Goal: Task Accomplishment & Management: Manage account settings

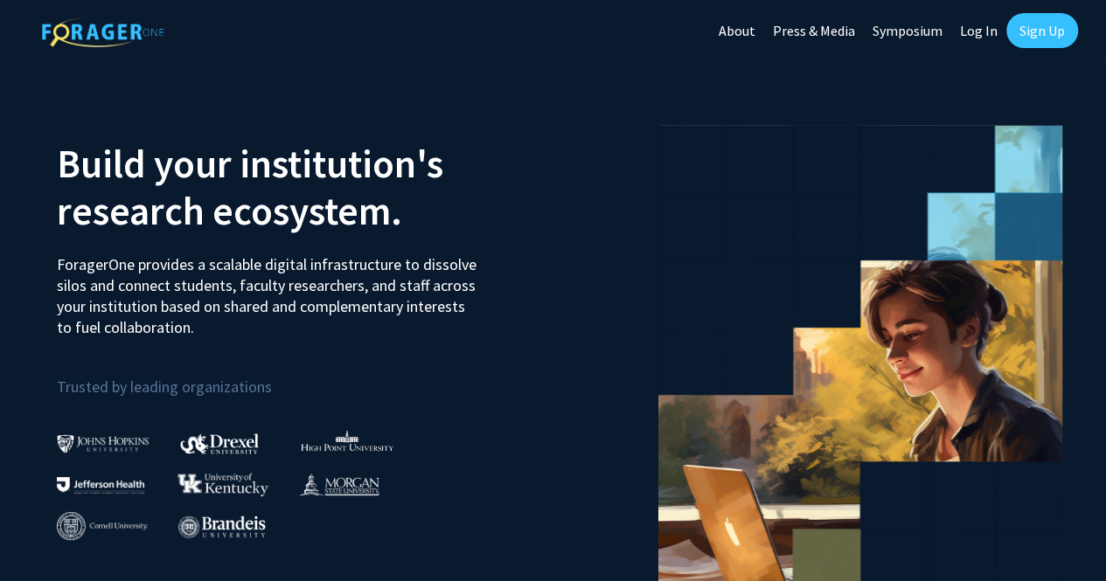
click at [1048, 20] on link "Sign Up" at bounding box center [1042, 30] width 72 height 35
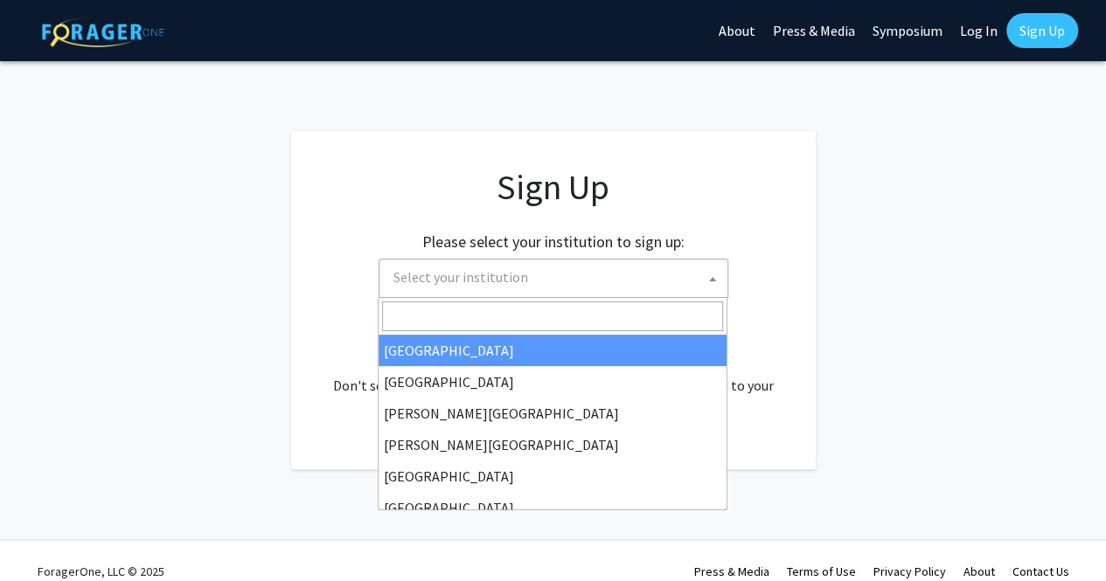
click at [633, 293] on span "Select your institution" at bounding box center [556, 278] width 341 height 36
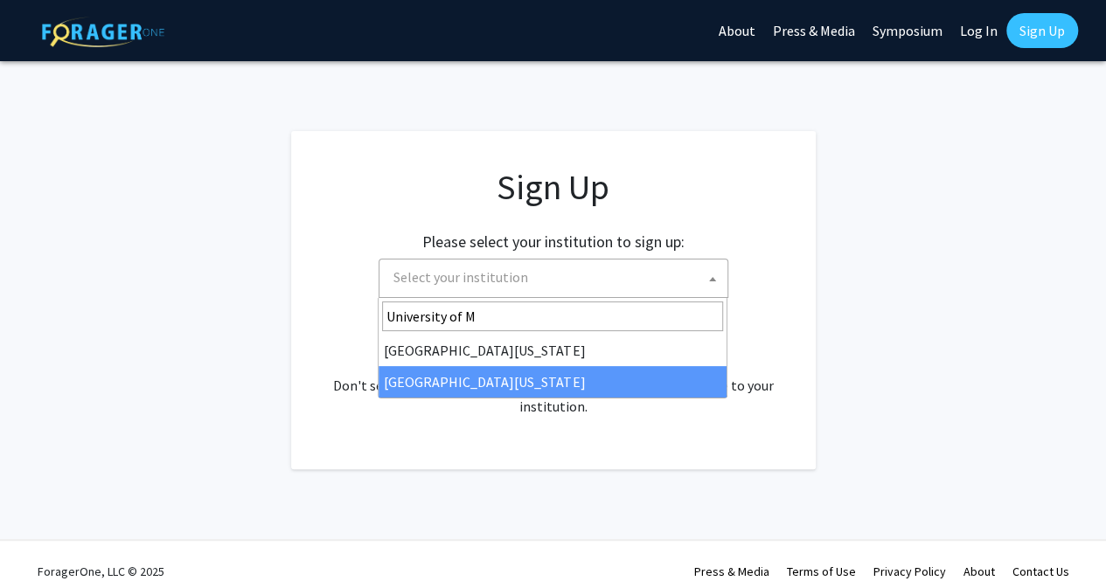
type input "University of M"
select select "33"
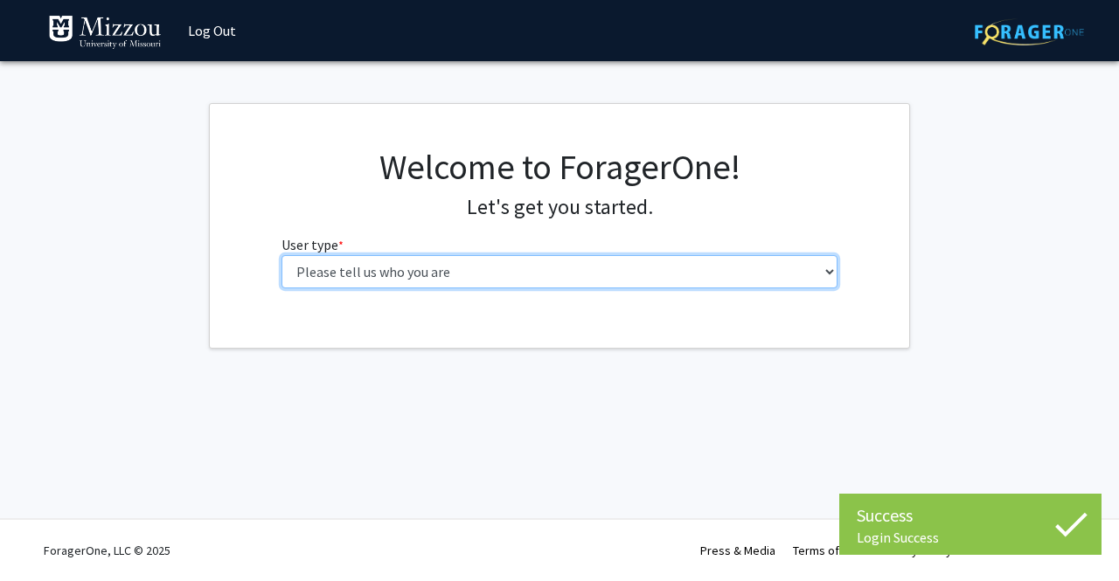
click at [510, 261] on select "Please tell us who you are Undergraduate Student Master's Student Doctoral Cand…" at bounding box center [559, 271] width 557 height 33
select select "1: undergrad"
click at [281, 255] on select "Please tell us who you are Undergraduate Student Master's Student Doctoral Cand…" at bounding box center [559, 271] width 557 height 33
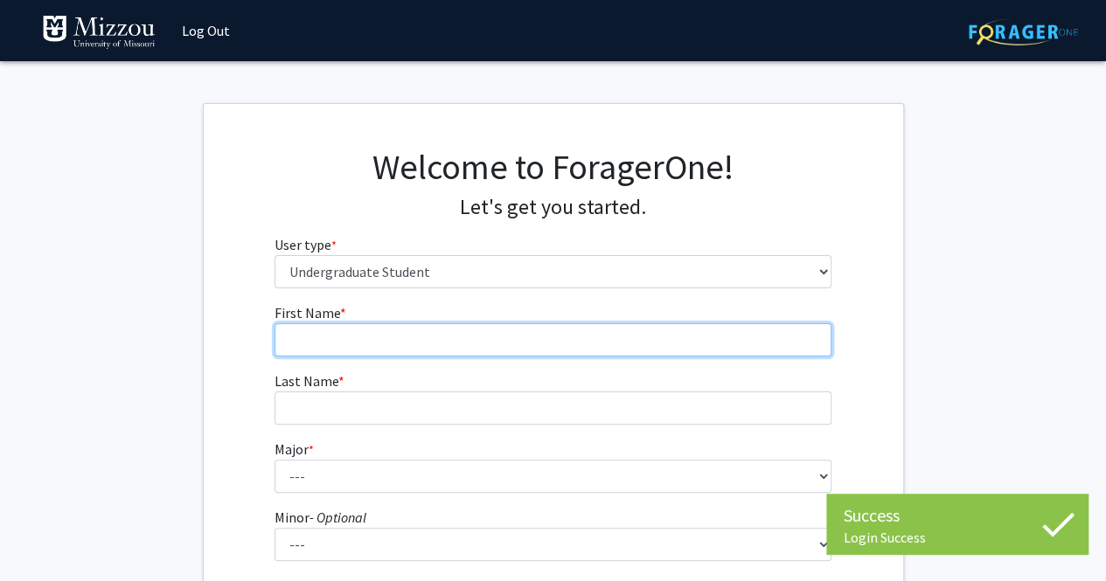
click at [574, 350] on input "First Name * required" at bounding box center [552, 339] width 557 height 33
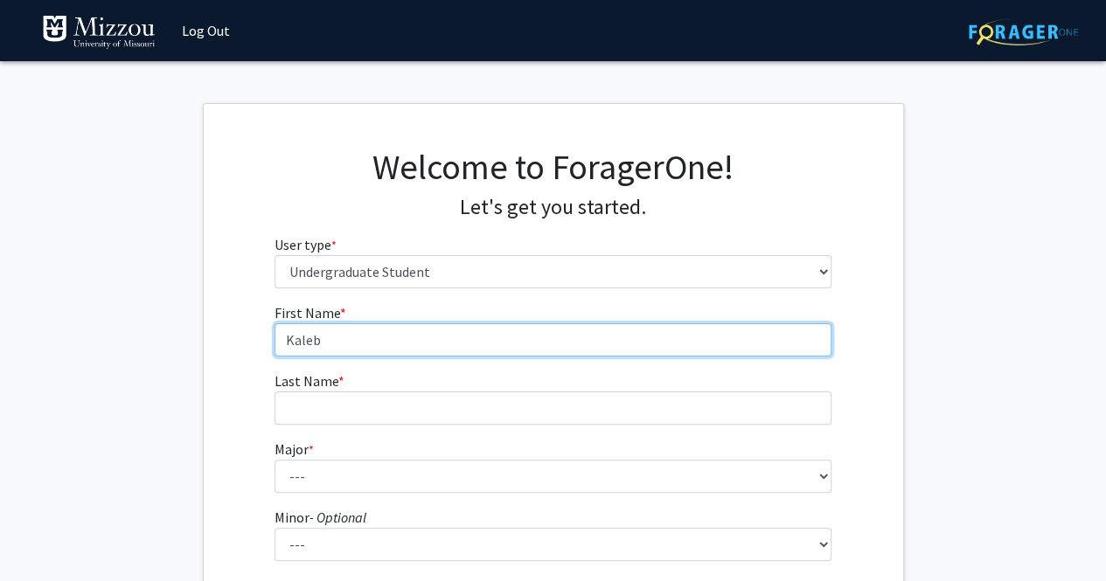
type input "Kaleb"
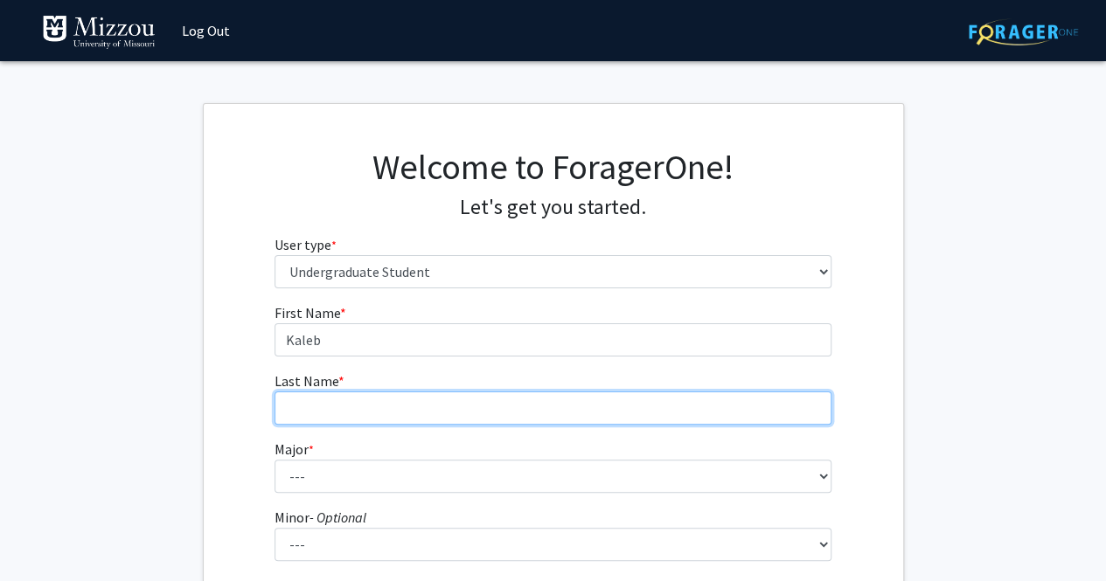
click at [524, 403] on input "Last Name * required" at bounding box center [552, 408] width 557 height 33
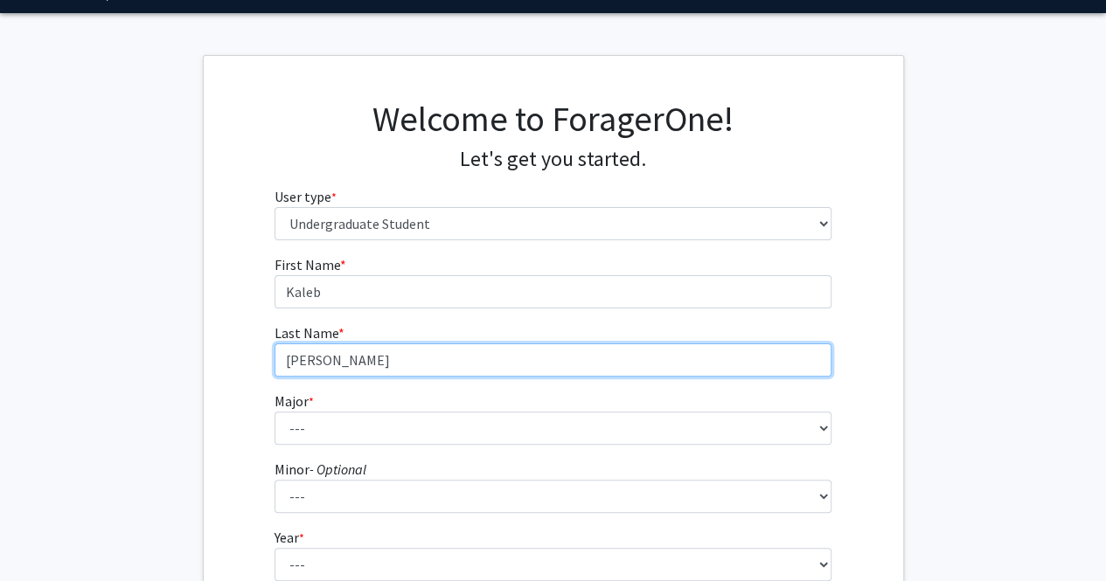
scroll to position [49, 0]
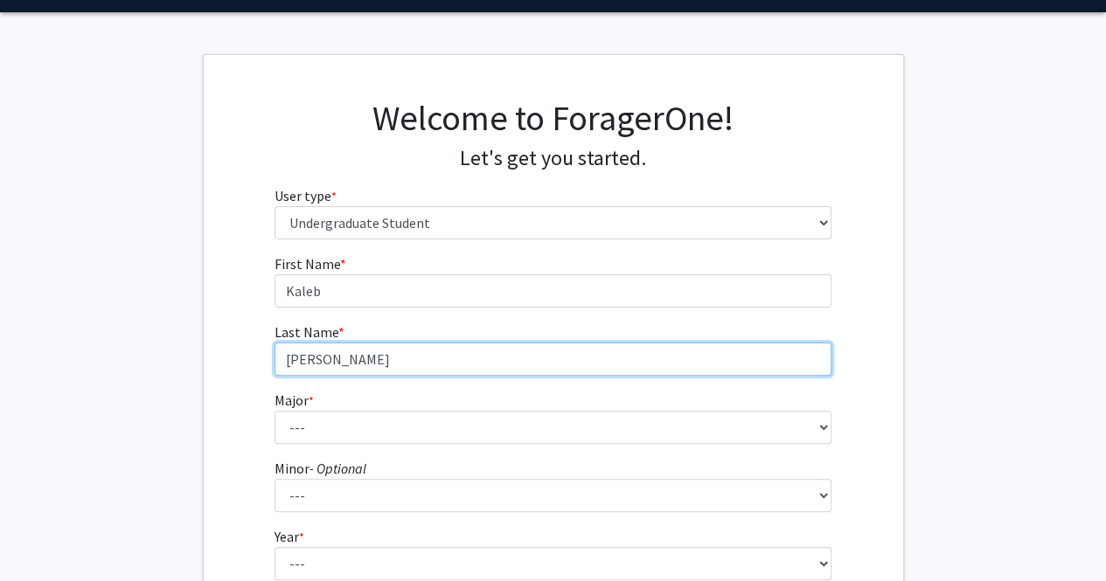
type input "[PERSON_NAME]"
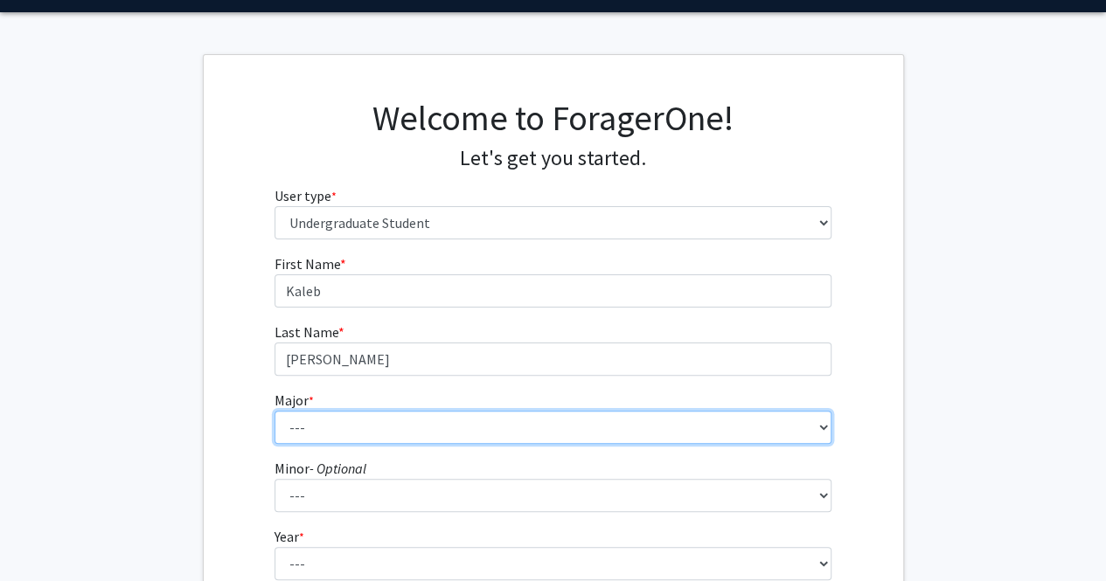
click at [521, 431] on select "--- Agribusiness Management Agricultural Education Agricultural Education: Comm…" at bounding box center [552, 427] width 557 height 33
select select "28: 2527"
click at [274, 411] on select "--- Agribusiness Management Agricultural Education Agricultural Education: Comm…" at bounding box center [552, 427] width 557 height 33
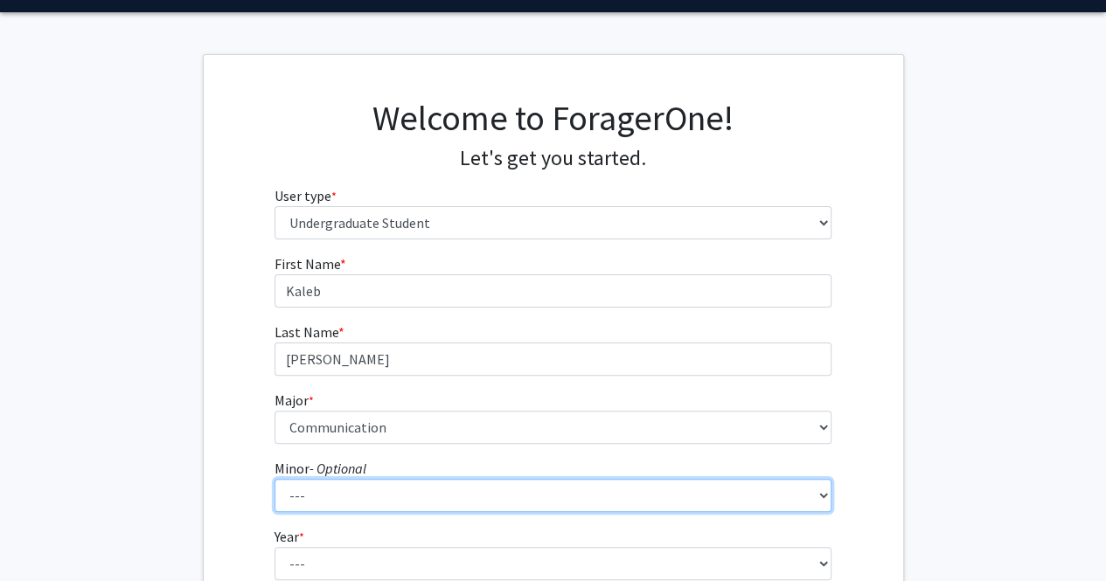
click at [410, 489] on select "--- Accountancy Aerospace Engineering Aerospace Studies Agribusiness Management…" at bounding box center [552, 495] width 557 height 33
select select "20: 1976"
click at [274, 479] on select "--- Accountancy Aerospace Engineering Aerospace Studies Agribusiness Management…" at bounding box center [552, 495] width 557 height 33
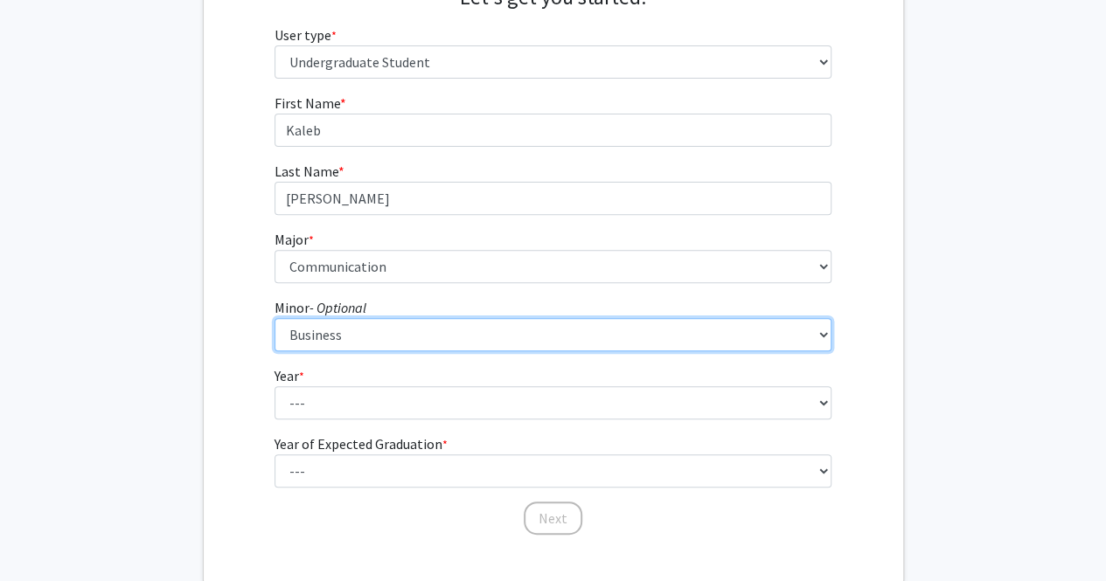
scroll to position [217, 0]
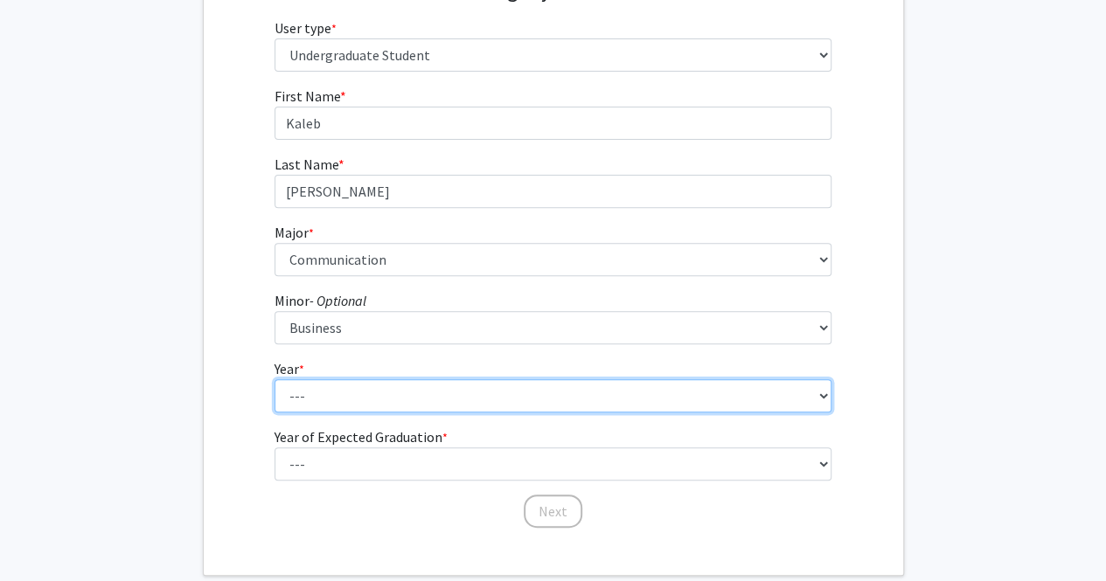
click at [371, 394] on select "--- First-year Sophomore Junior Senior Postbaccalaureate Certificate" at bounding box center [552, 395] width 557 height 33
select select "2: sophomore"
click at [274, 379] on select "--- First-year Sophomore Junior Senior Postbaccalaureate Certificate" at bounding box center [552, 395] width 557 height 33
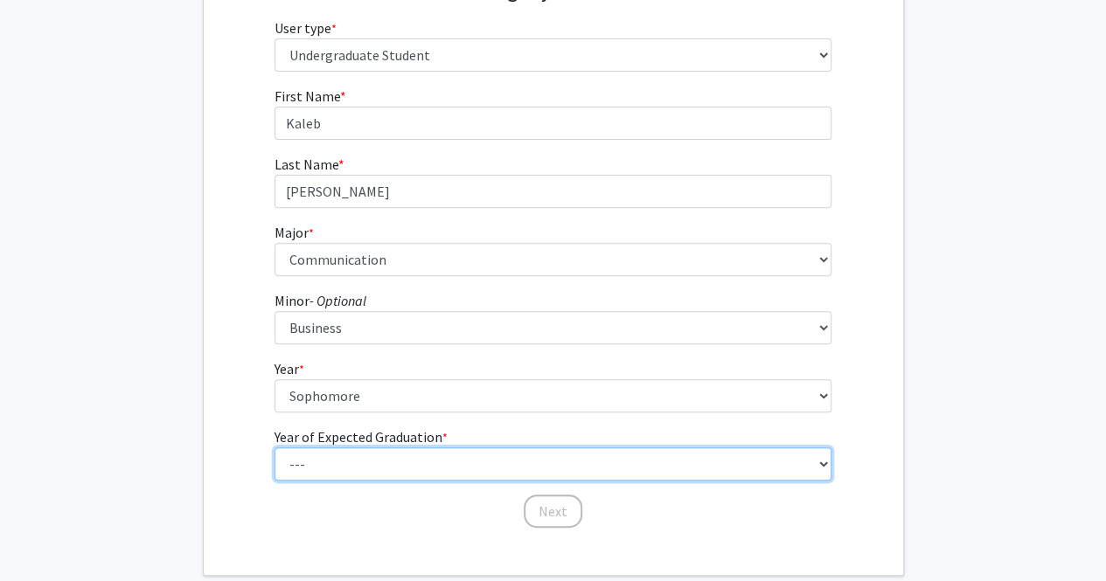
click at [374, 460] on select "--- 2025 2026 2027 2028 2029 2030 2031 2032 2033 2034" at bounding box center [552, 463] width 557 height 33
select select "4: 2028"
click at [274, 447] on select "--- 2025 2026 2027 2028 2029 2030 2031 2032 2033 2034" at bounding box center [552, 463] width 557 height 33
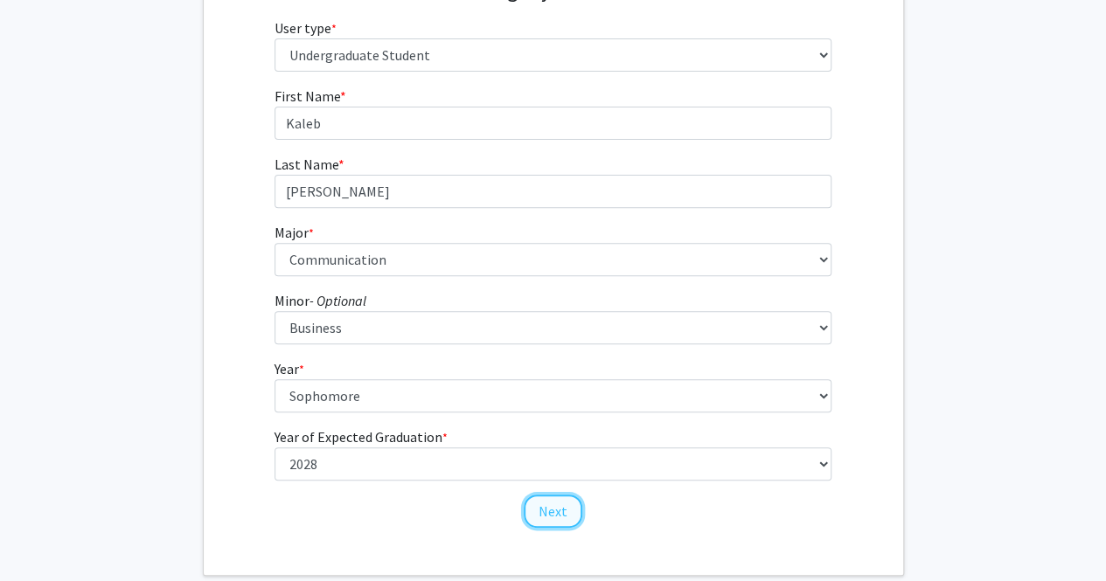
click at [545, 507] on button "Next" at bounding box center [553, 511] width 59 height 33
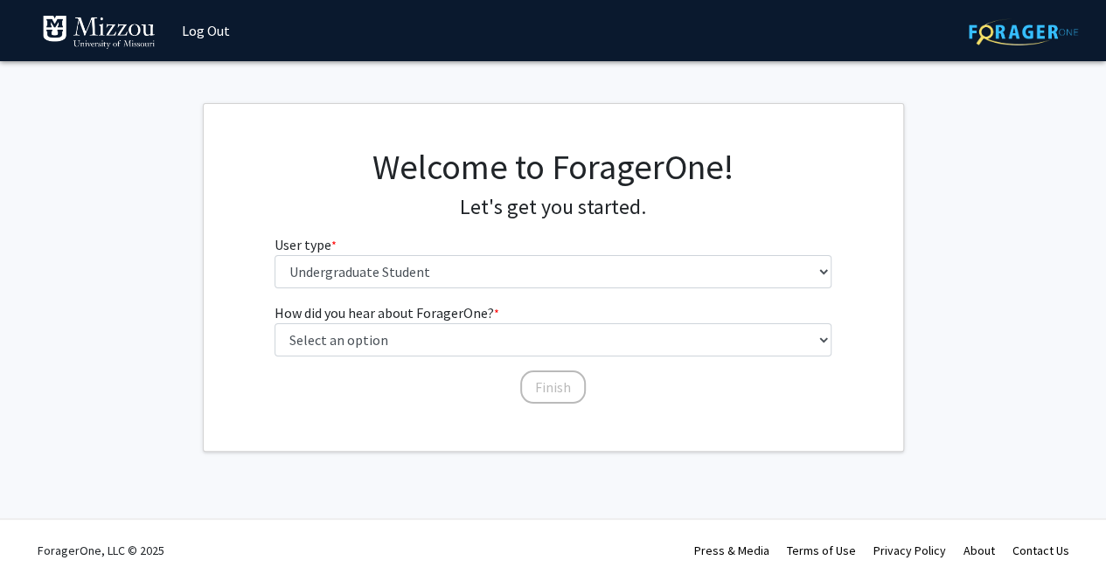
scroll to position [0, 0]
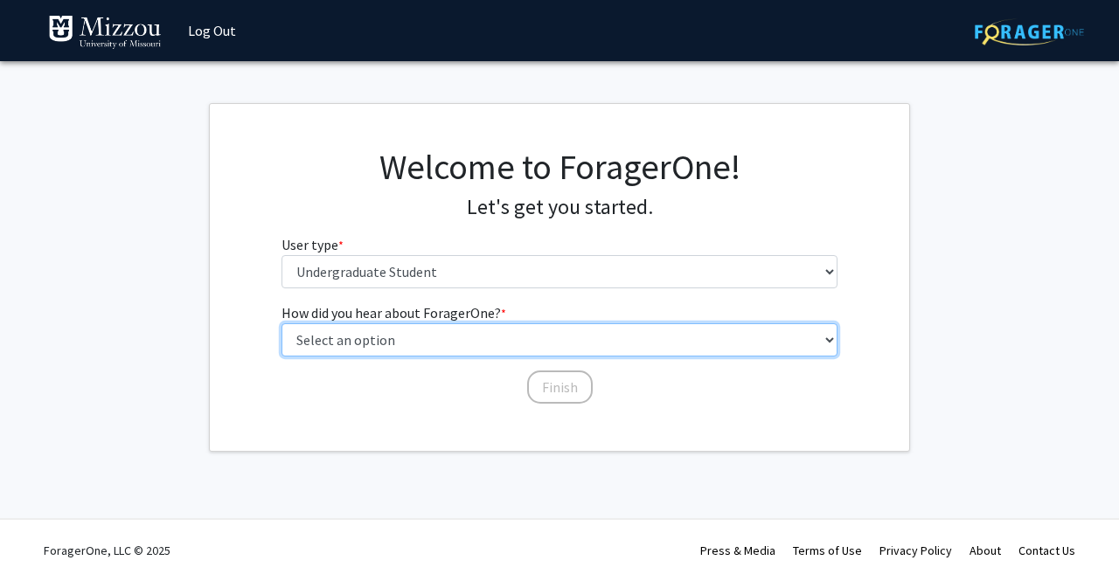
click at [492, 335] on select "Select an option Peer/student recommendation Faculty/staff recommendation Unive…" at bounding box center [559, 339] width 557 height 33
select select "2: faculty_recommendation"
click at [281, 323] on select "Select an option Peer/student recommendation Faculty/staff recommendation Unive…" at bounding box center [559, 339] width 557 height 33
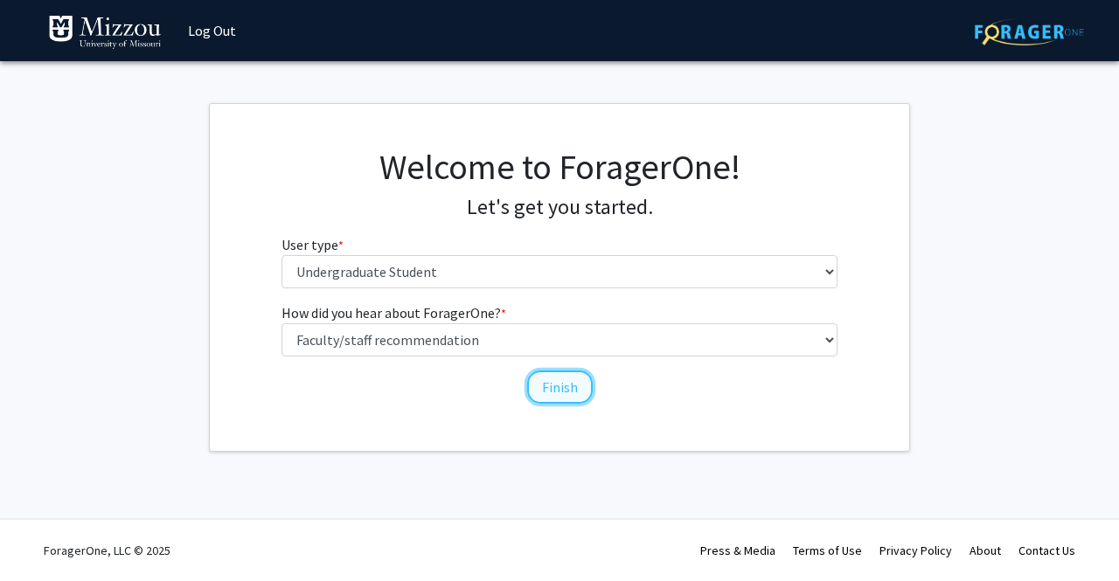
click at [554, 391] on button "Finish" at bounding box center [560, 387] width 66 height 33
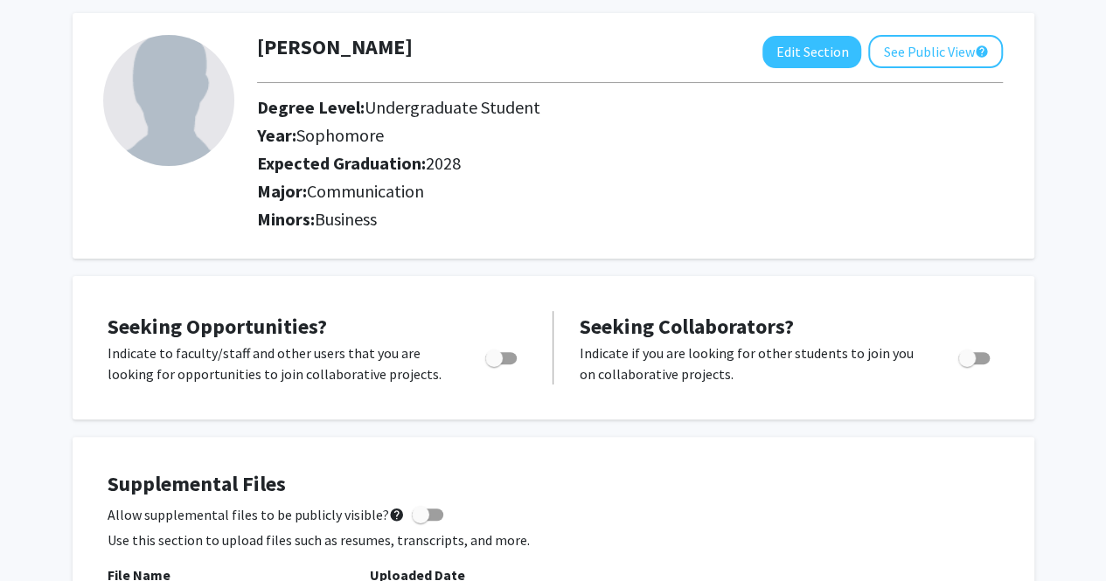
scroll to position [84, 0]
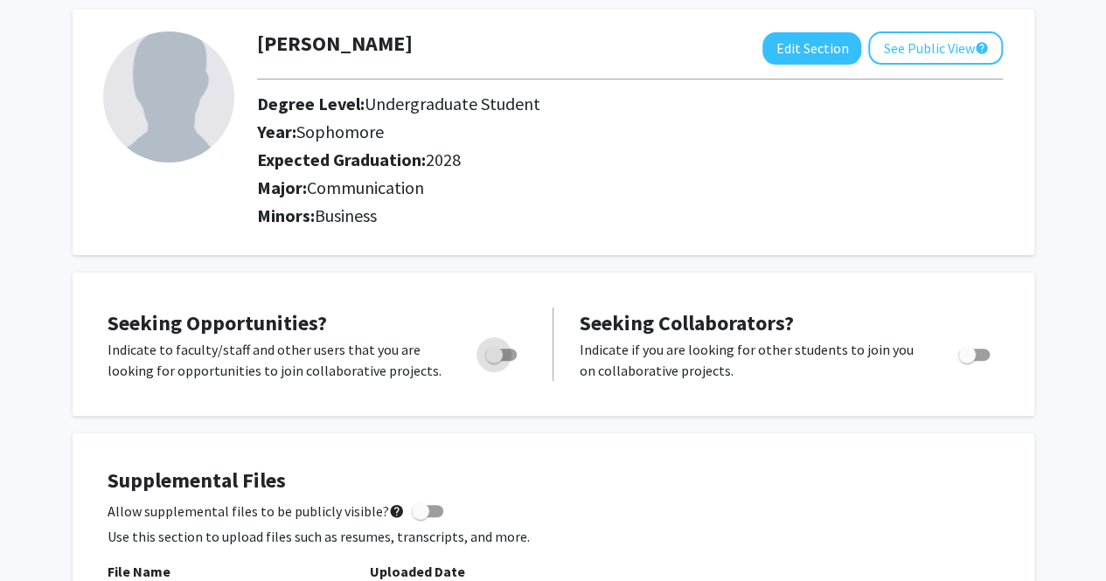
click at [494, 361] on span "Toggle" at bounding box center [493, 354] width 17 height 17
click at [494, 361] on input "Are you actively seeking opportunities?" at bounding box center [493, 361] width 1 height 1
checkbox input "true"
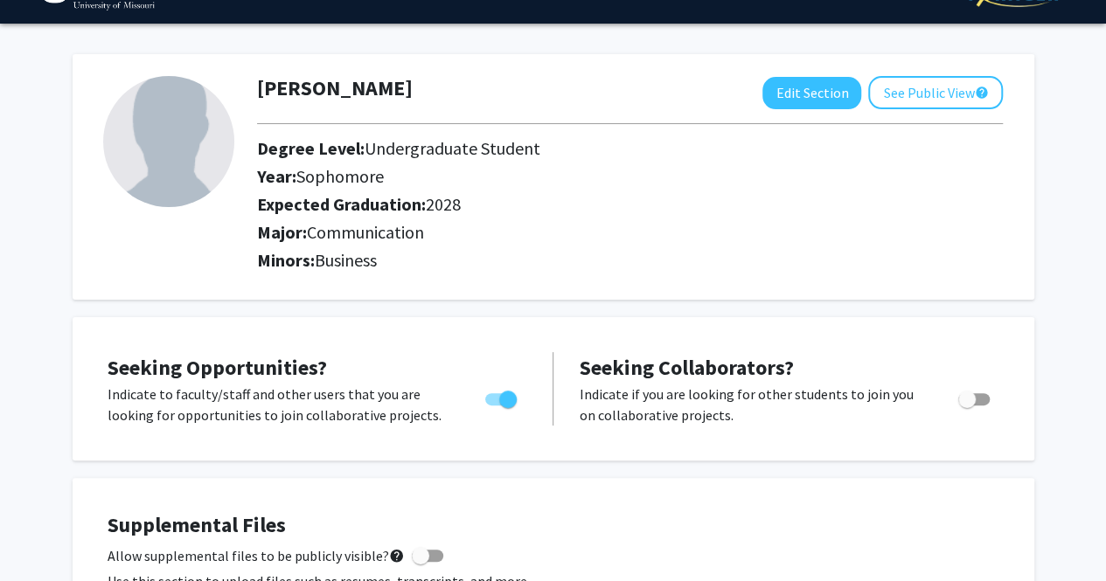
scroll to position [19, 0]
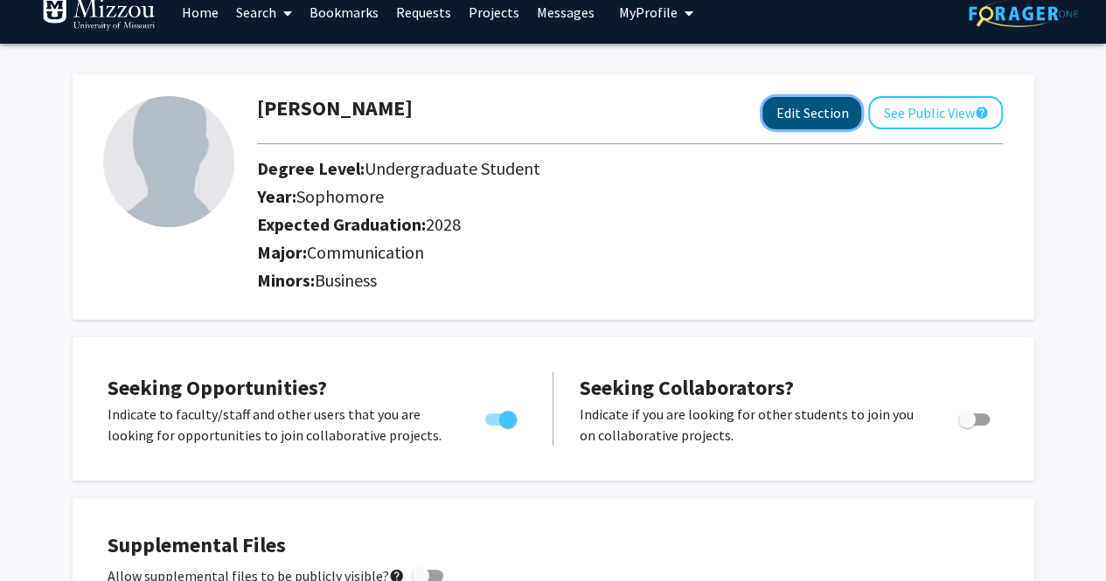
click at [820, 106] on button "Edit Section" at bounding box center [811, 113] width 99 height 32
select select "sophomore"
select select "2028"
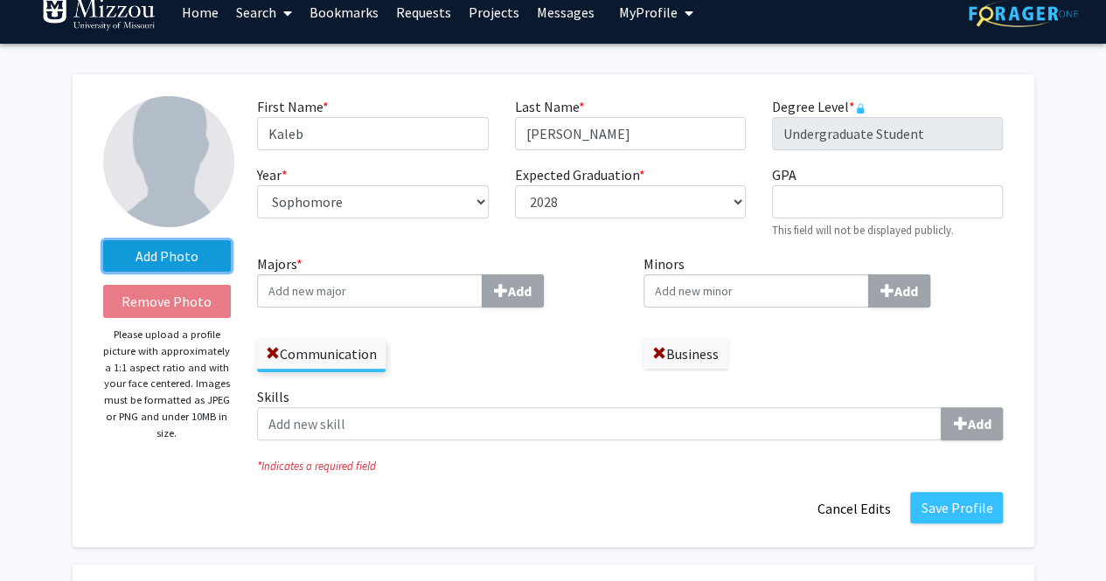
click at [164, 255] on label "Add Photo" at bounding box center [167, 255] width 128 height 31
click at [0, 0] on input "Add Photo" at bounding box center [0, 0] width 0 height 0
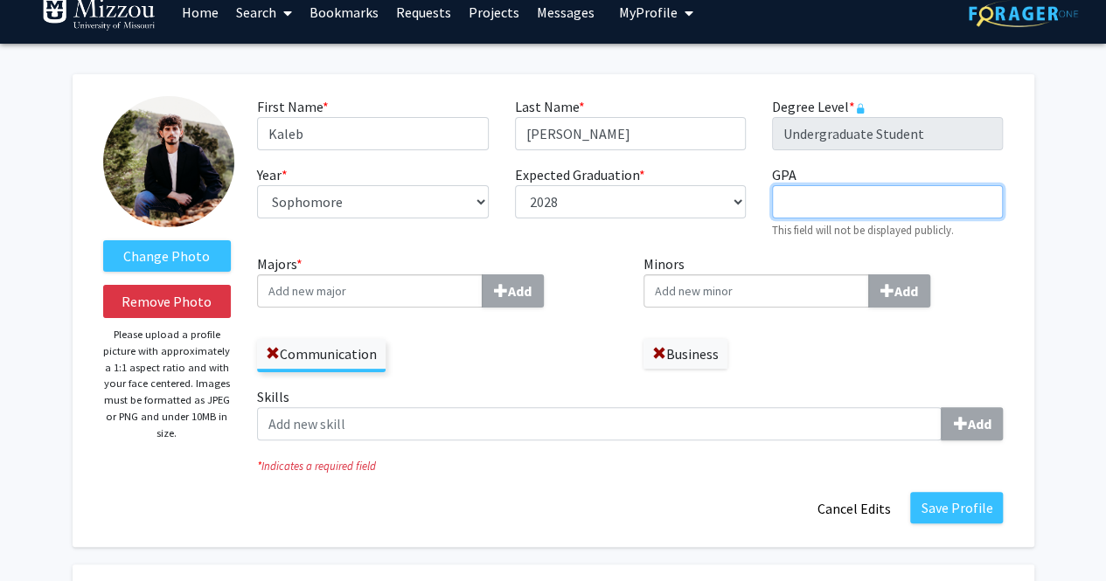
click at [816, 198] on input "GPA required" at bounding box center [887, 201] width 231 height 33
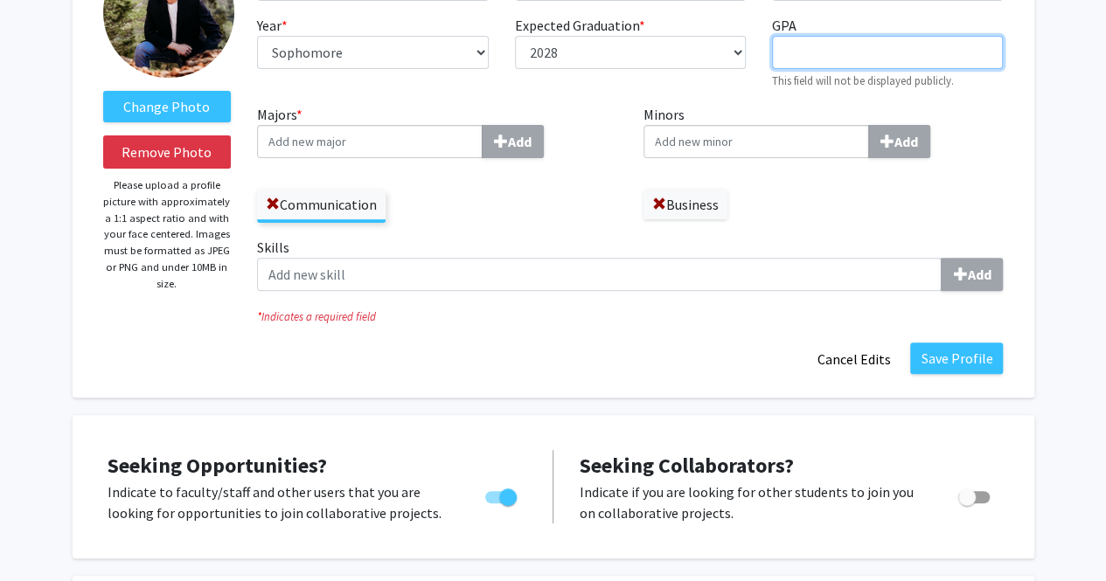
scroll to position [170, 0]
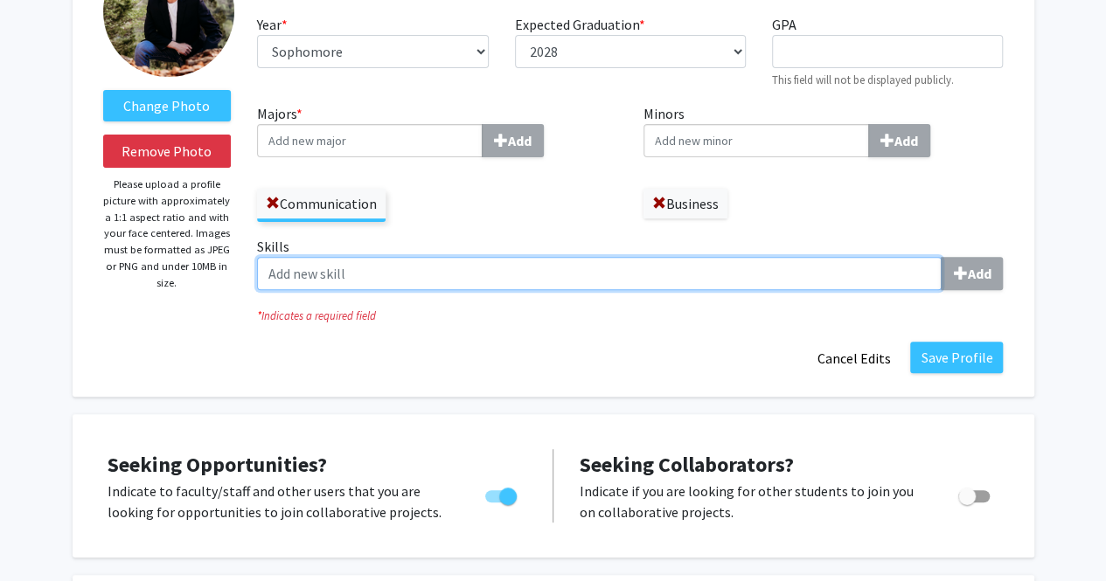
click at [671, 277] on input "Skills Add" at bounding box center [599, 273] width 684 height 33
type input "Teamwork"
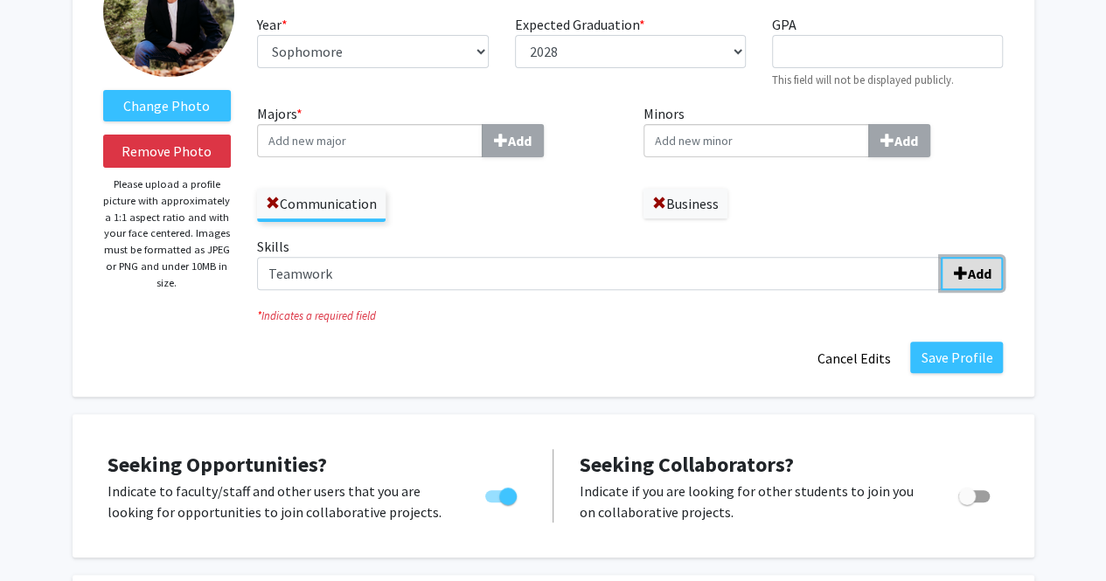
click at [977, 268] on b "Add" at bounding box center [979, 273] width 24 height 17
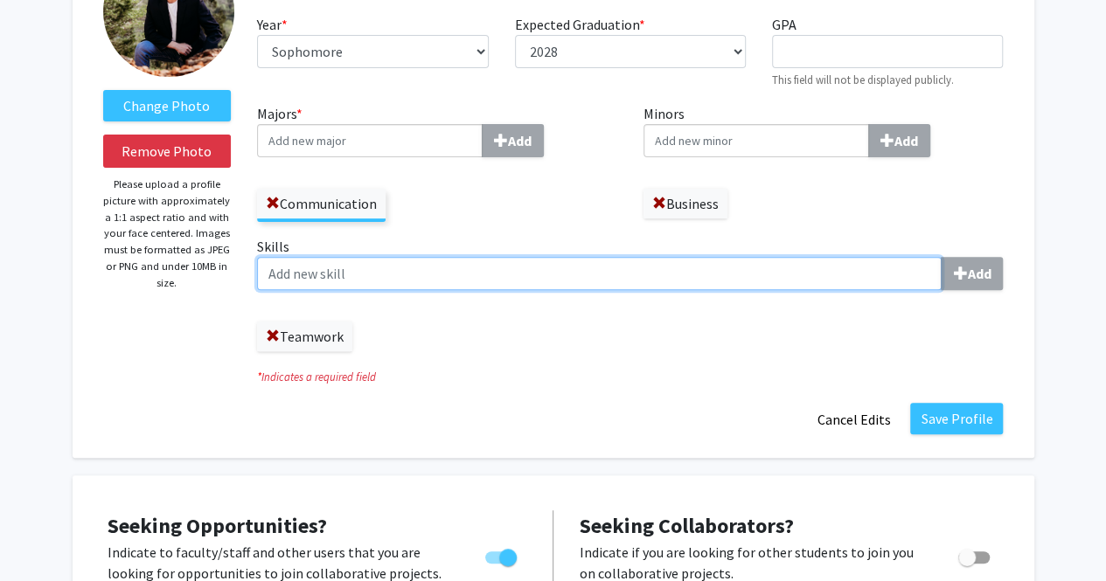
click at [546, 278] on input "Skills Add" at bounding box center [599, 273] width 684 height 33
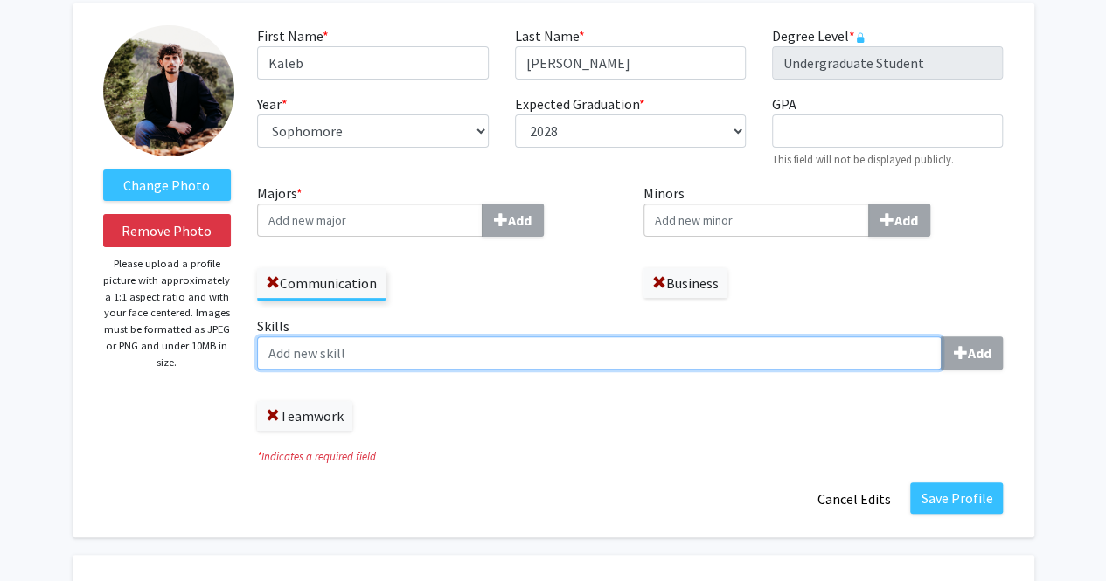
scroll to position [142, 0]
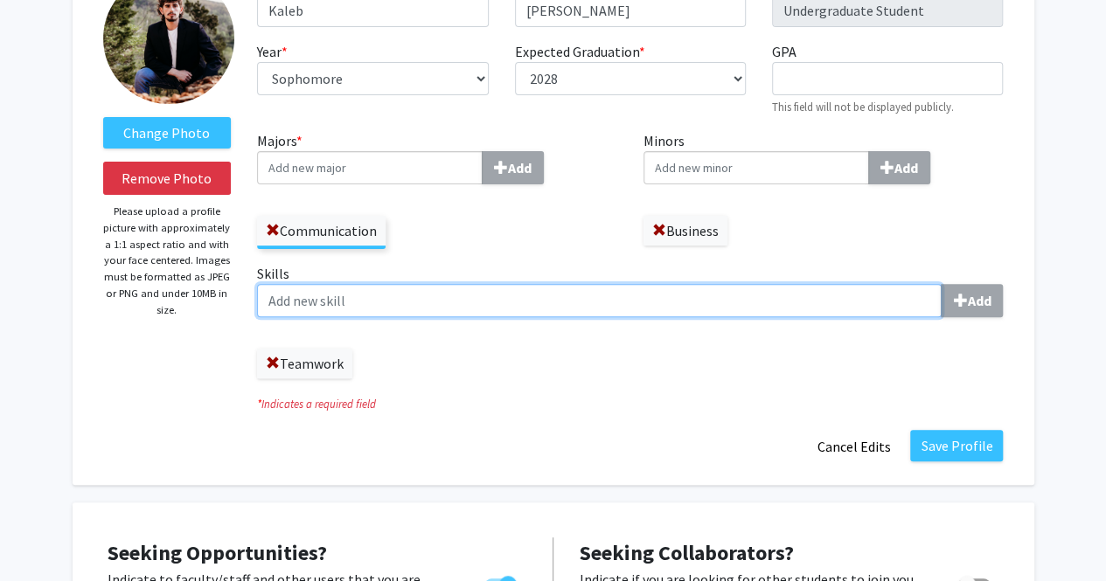
type input "S"
type input "Writing"
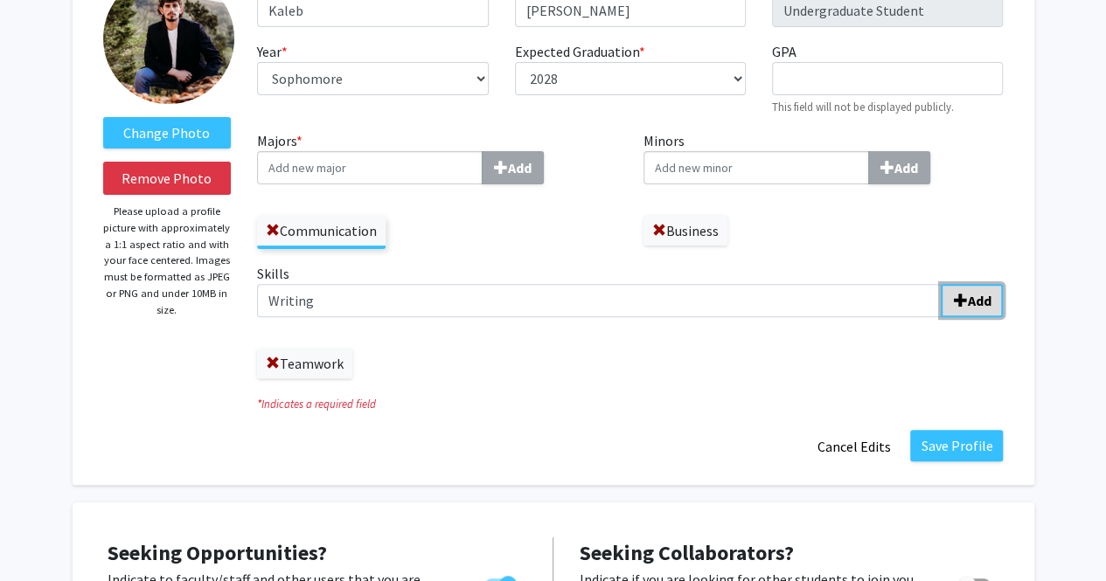
click at [953, 296] on span "submit" at bounding box center [960, 301] width 14 height 14
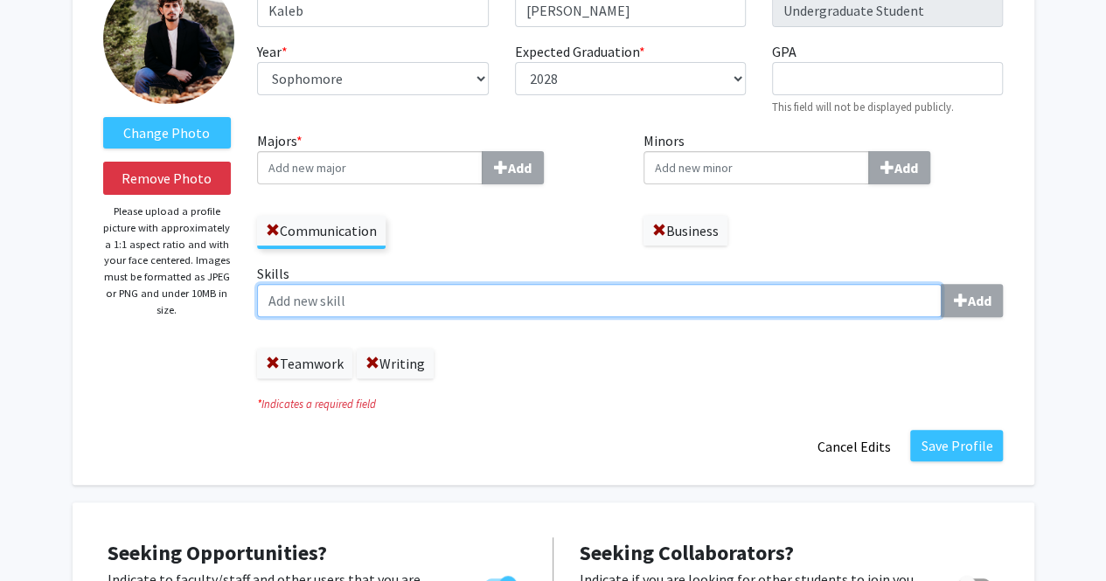
click at [551, 297] on input "Skills Add" at bounding box center [599, 300] width 684 height 33
type input "C"
type input "Critical Thinking"
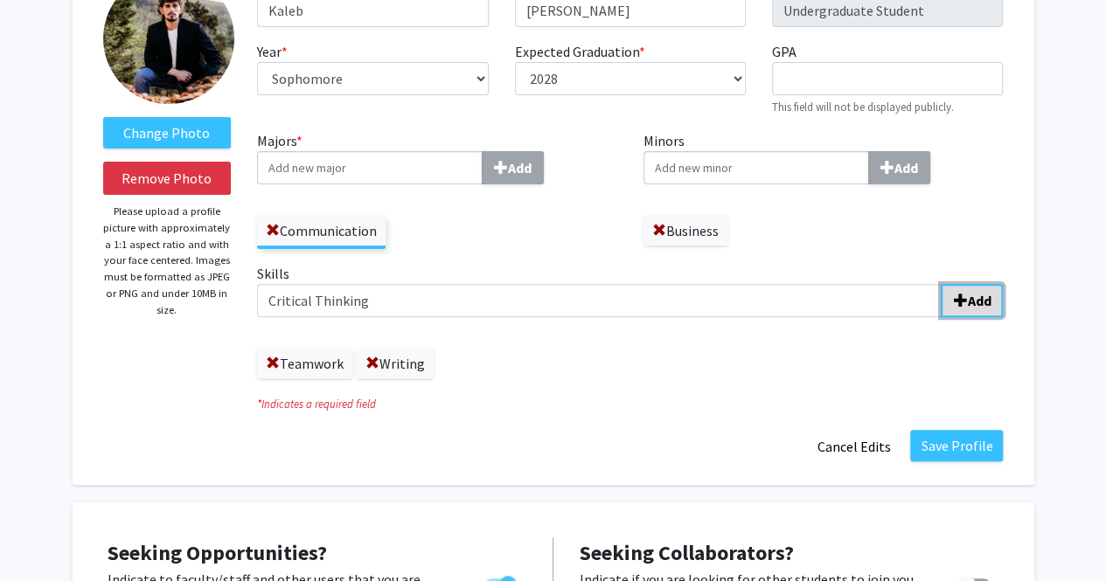
click at [954, 299] on span "submit" at bounding box center [960, 301] width 14 height 14
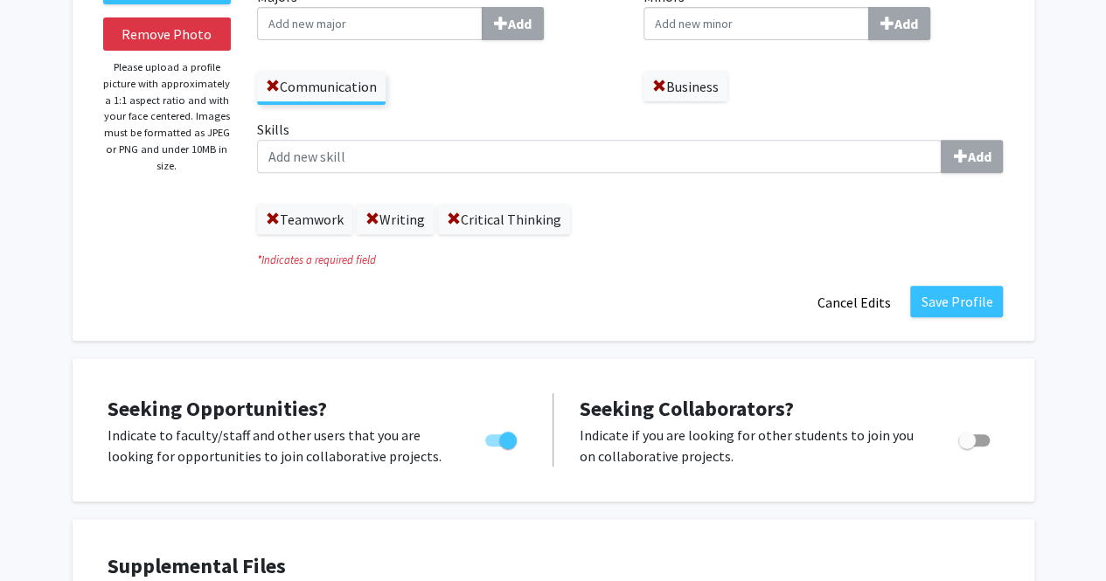
scroll to position [288, 0]
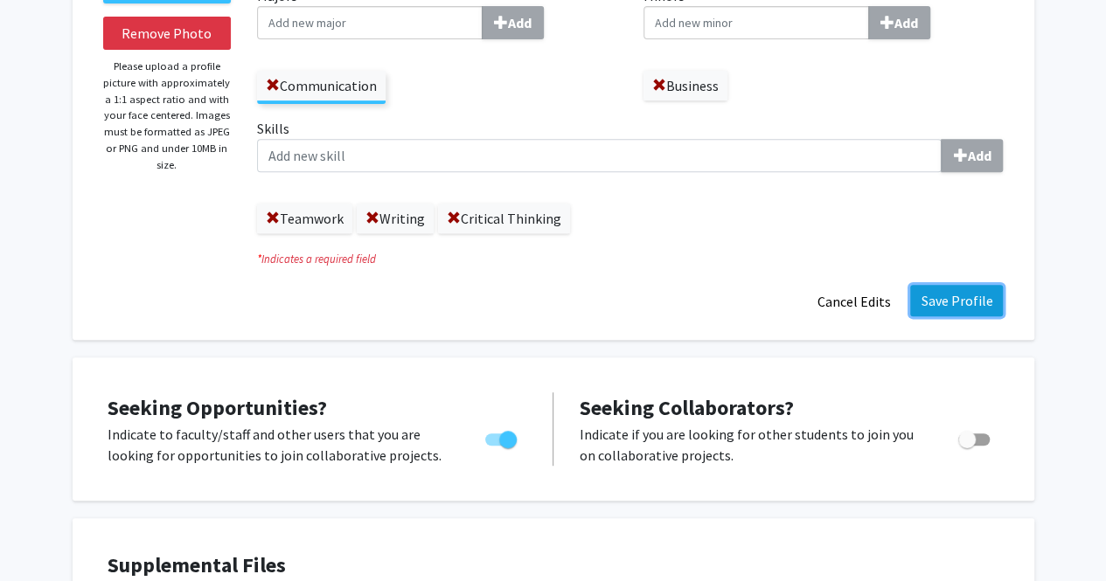
click at [967, 297] on button "Save Profile" at bounding box center [956, 300] width 93 height 31
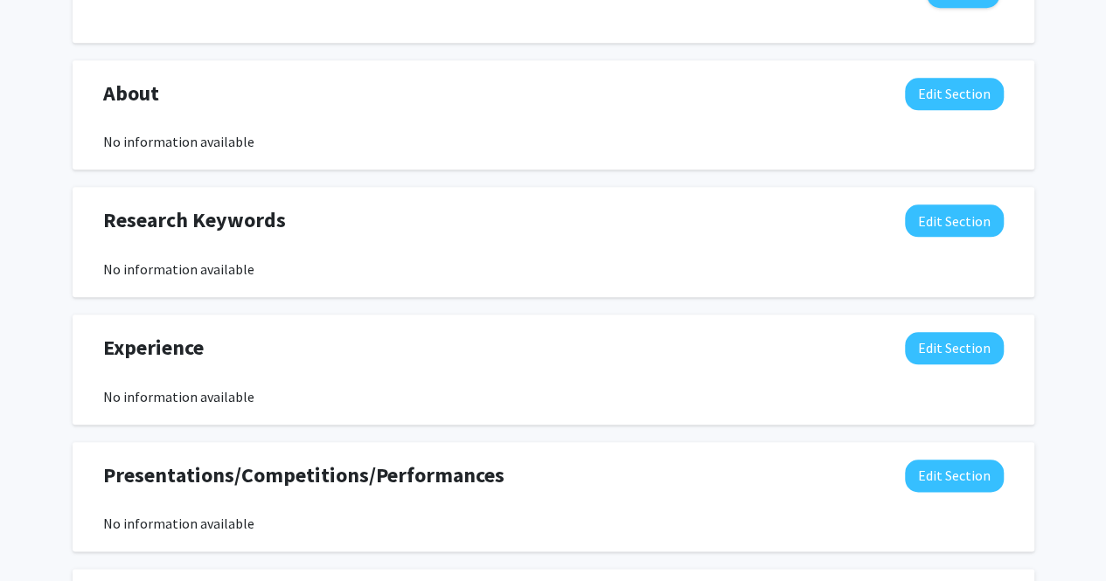
scroll to position [781, 0]
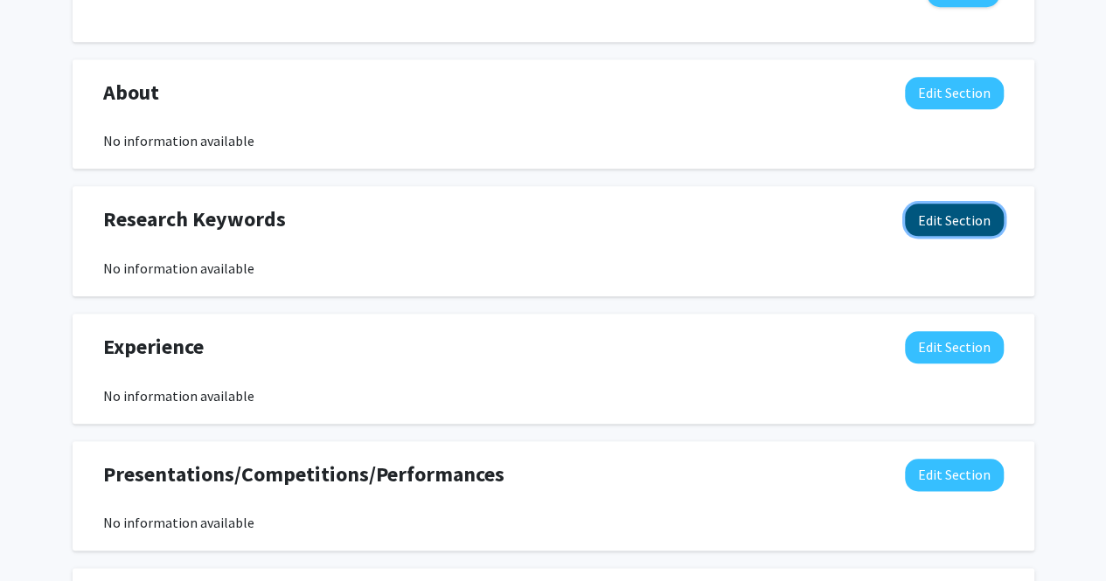
click at [942, 227] on button "Edit Section" at bounding box center [954, 220] width 99 height 32
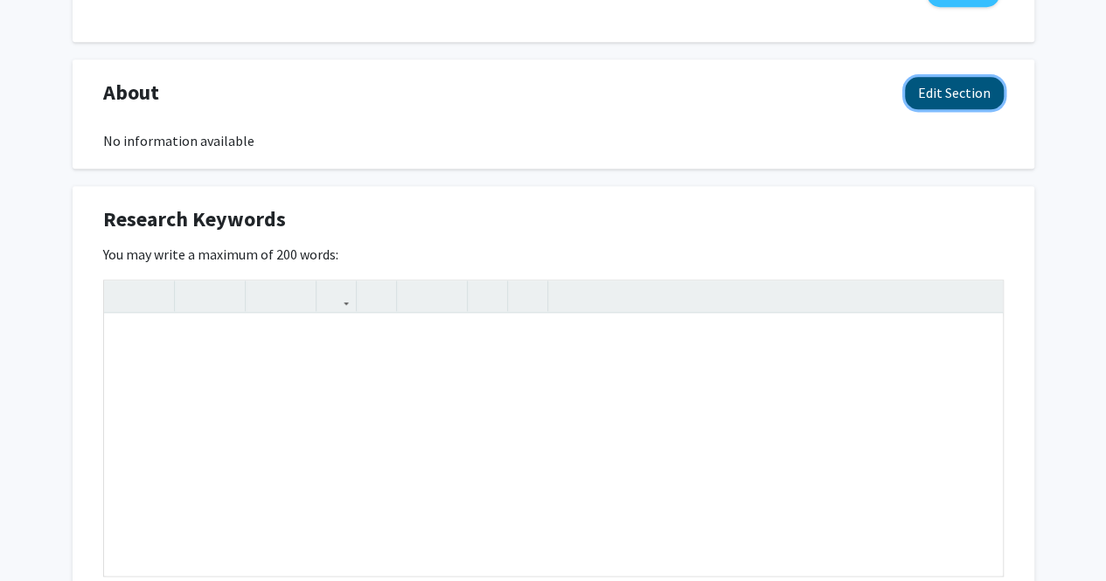
click at [947, 95] on button "Edit Section" at bounding box center [954, 93] width 99 height 32
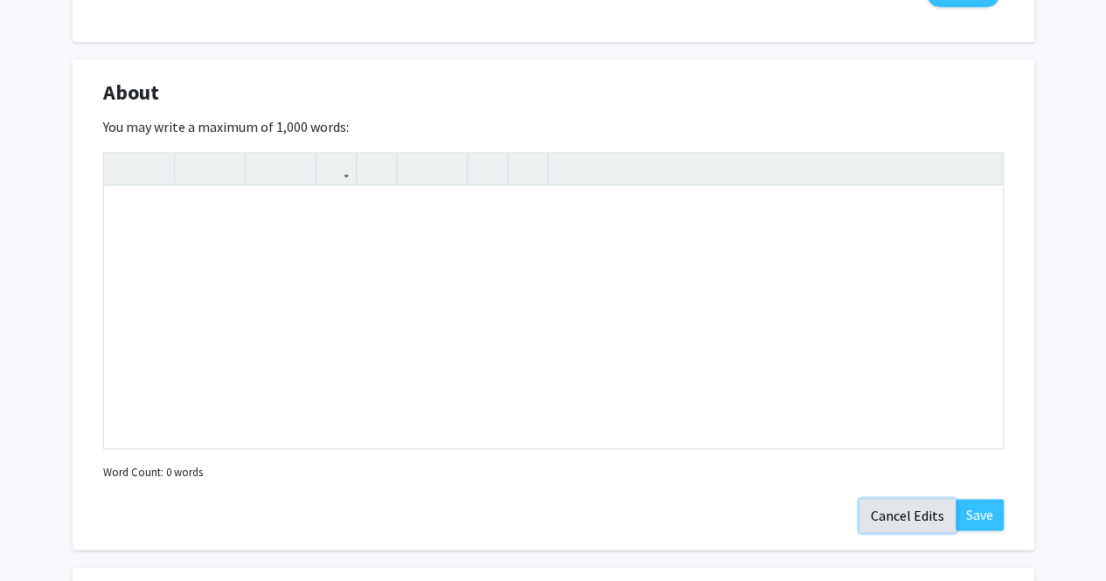
click at [895, 516] on button "Cancel Edits" at bounding box center [907, 515] width 96 height 33
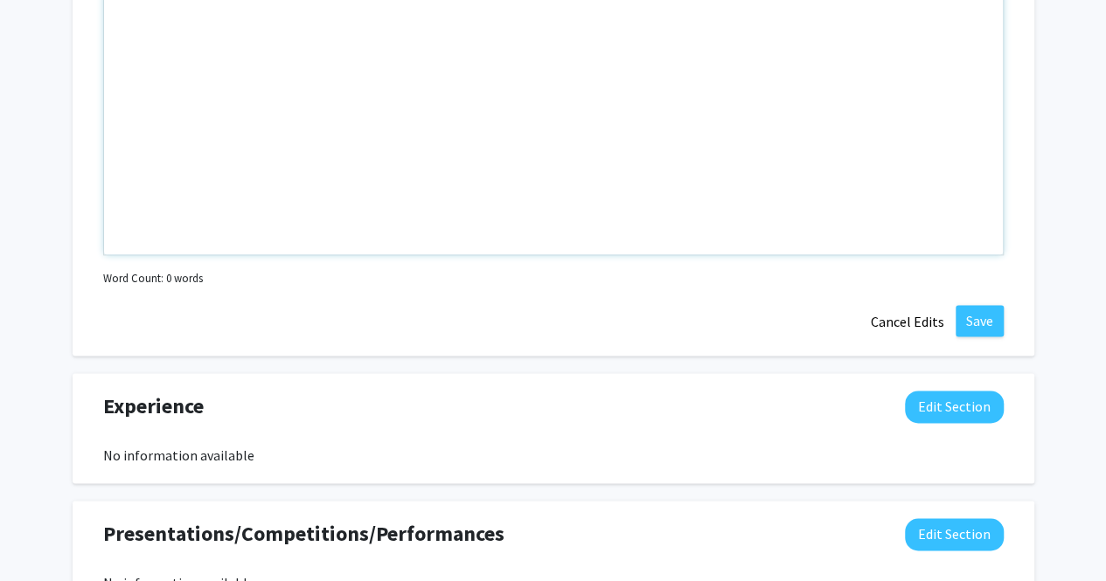
scroll to position [1162, 0]
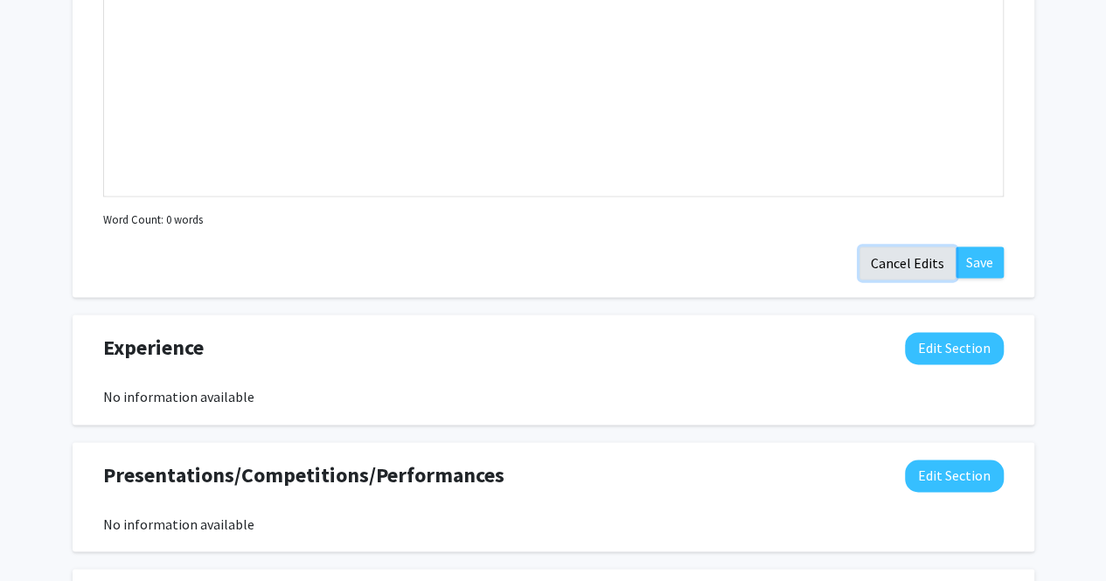
click at [919, 253] on button "Cancel Edits" at bounding box center [907, 262] width 96 height 33
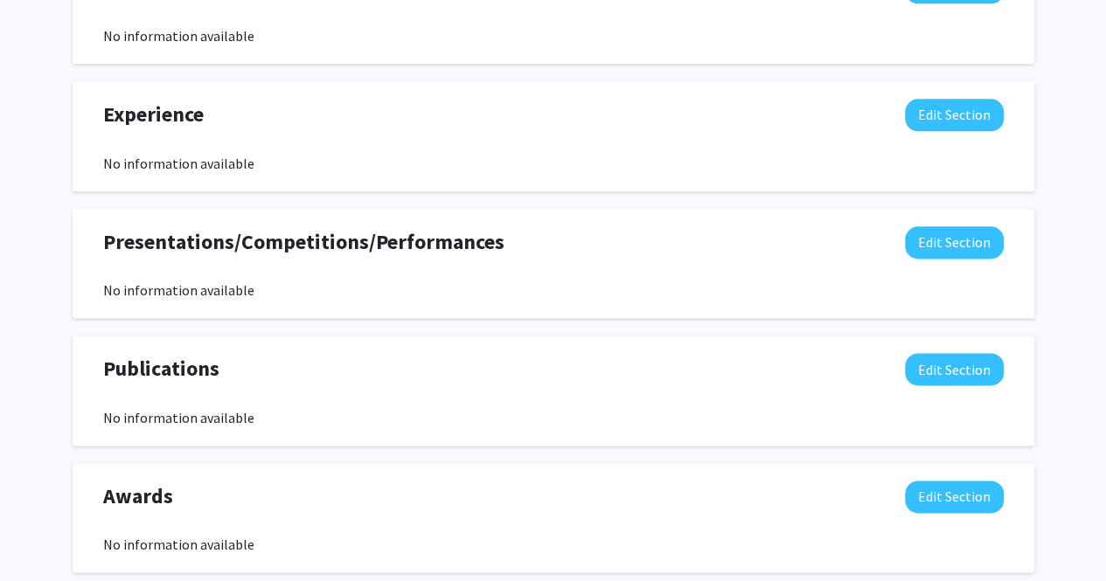
scroll to position [1010, 0]
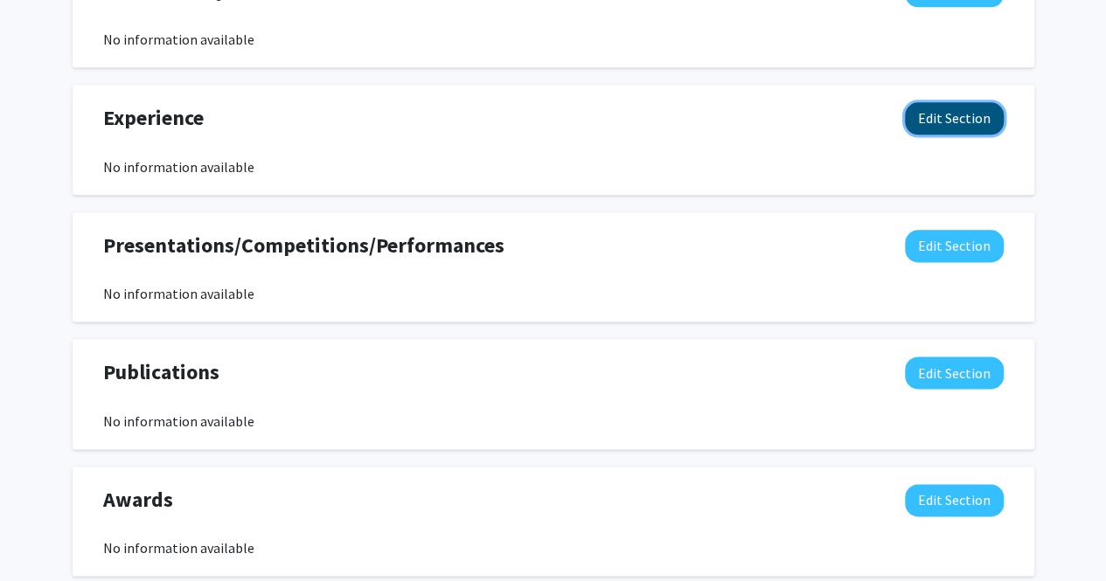
click at [992, 109] on button "Edit Section" at bounding box center [954, 118] width 99 height 32
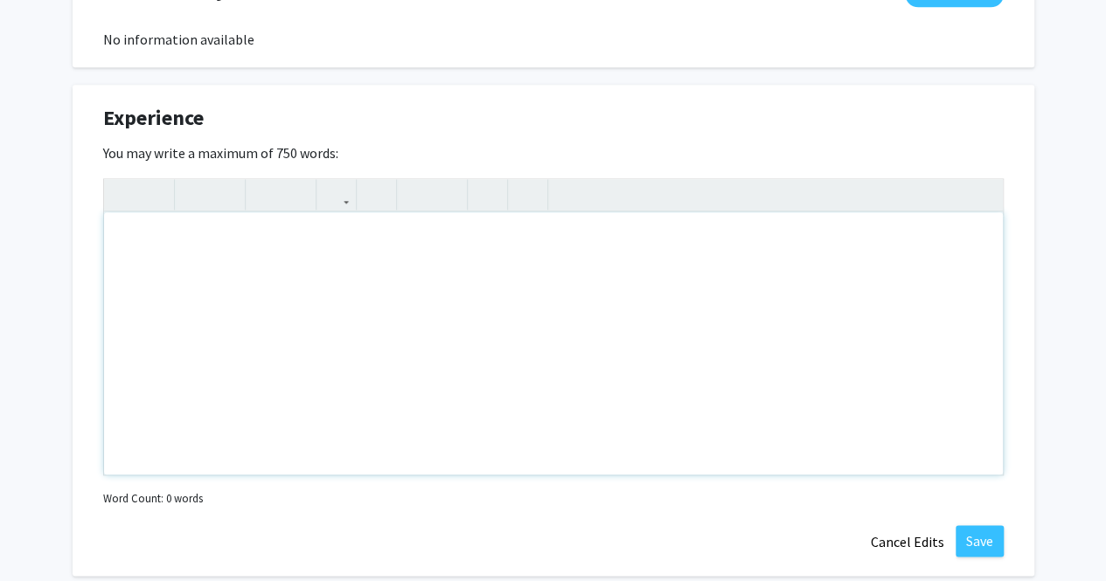
click at [683, 253] on div "Note to users with screen readers: Please deactivate our accessibility plugin f…" at bounding box center [553, 343] width 898 height 262
click at [906, 536] on button "Cancel Edits" at bounding box center [907, 541] width 96 height 33
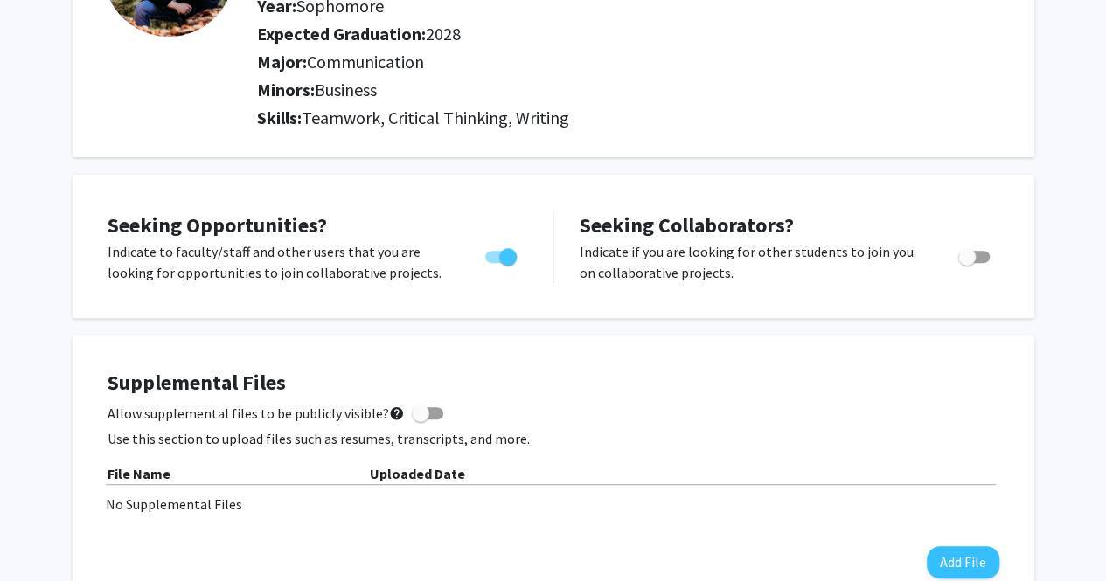
scroll to position [0, 0]
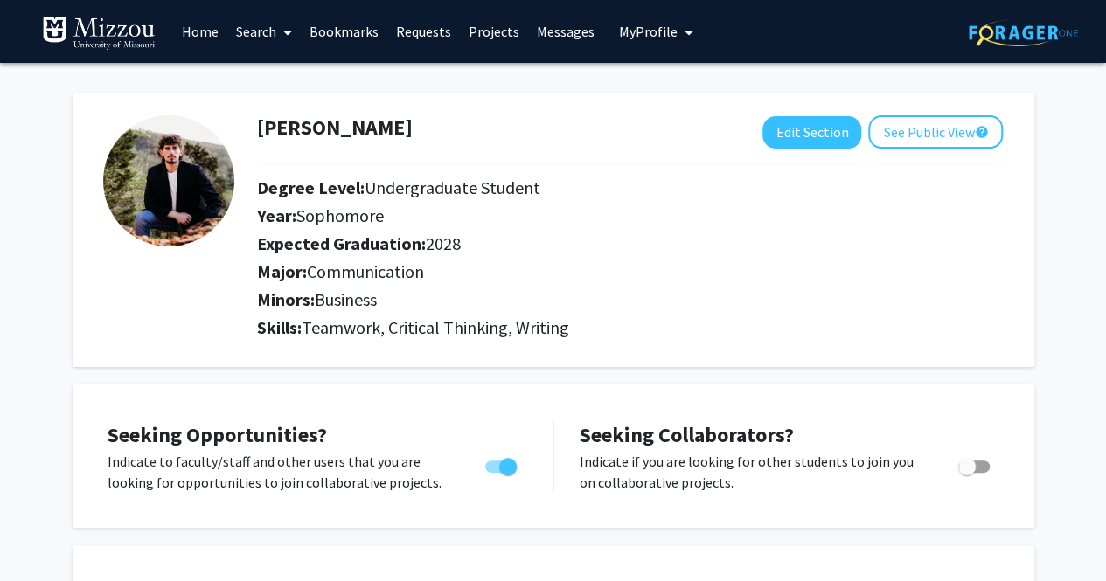
click at [215, 26] on link "Home" at bounding box center [200, 31] width 54 height 61
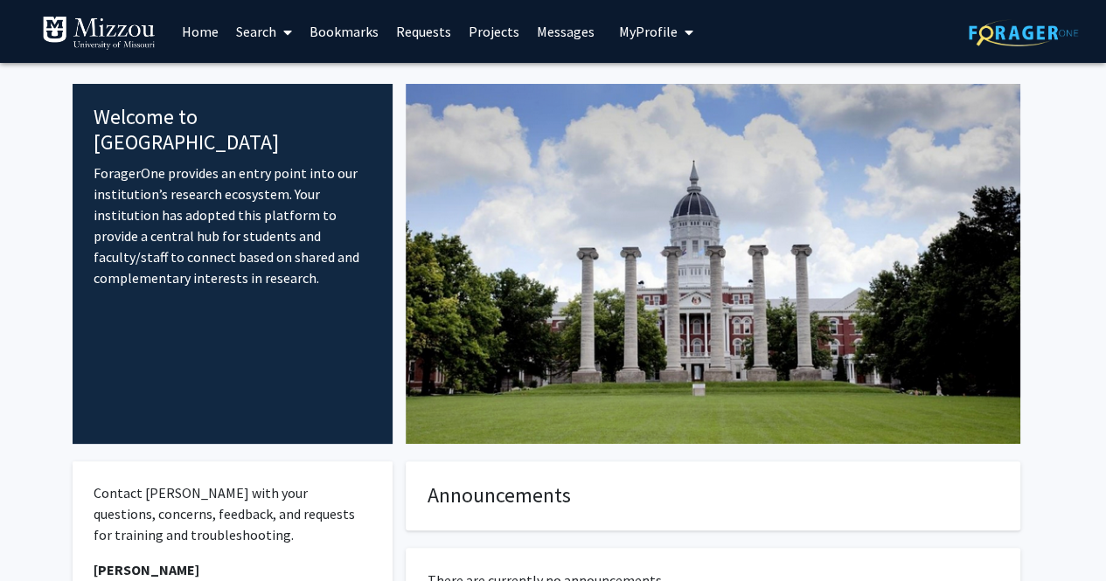
click at [290, 31] on icon at bounding box center [287, 32] width 9 height 14
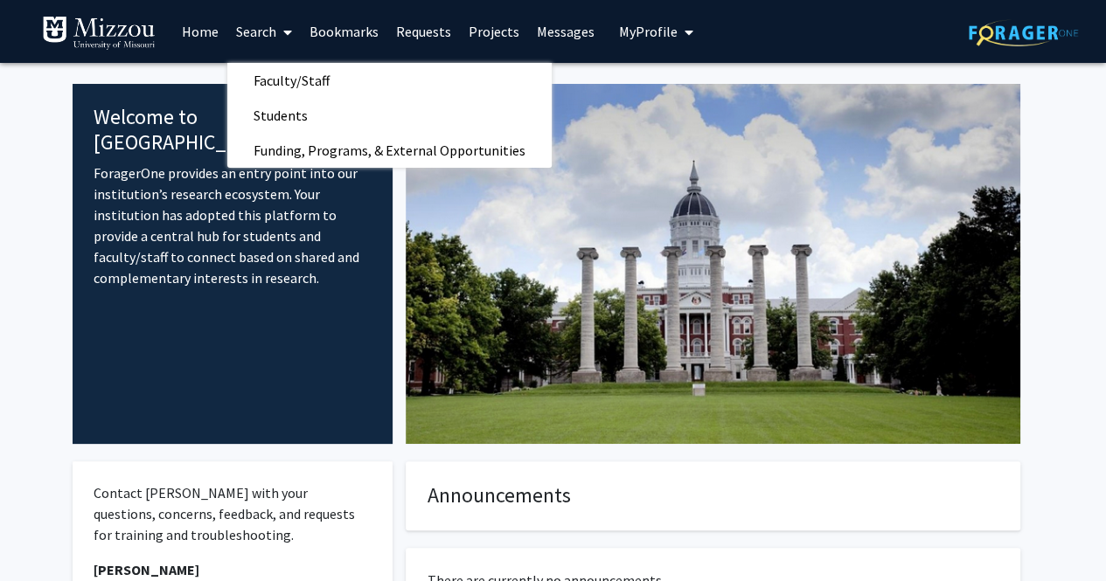
click at [261, 23] on link "Search" at bounding box center [263, 31] width 73 height 61
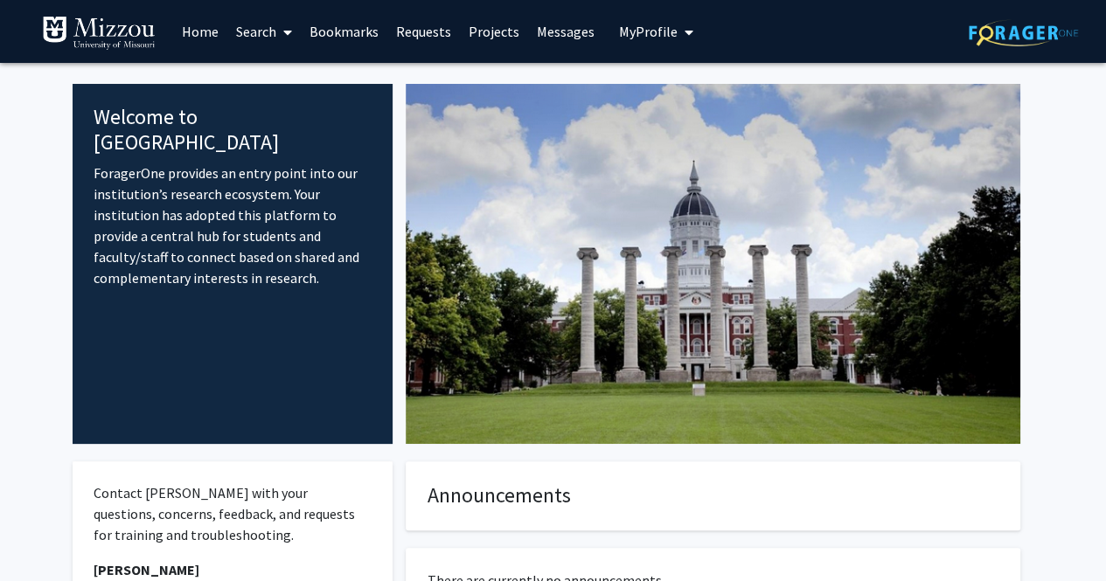
click at [643, 23] on span "My Profile" at bounding box center [648, 31] width 59 height 17
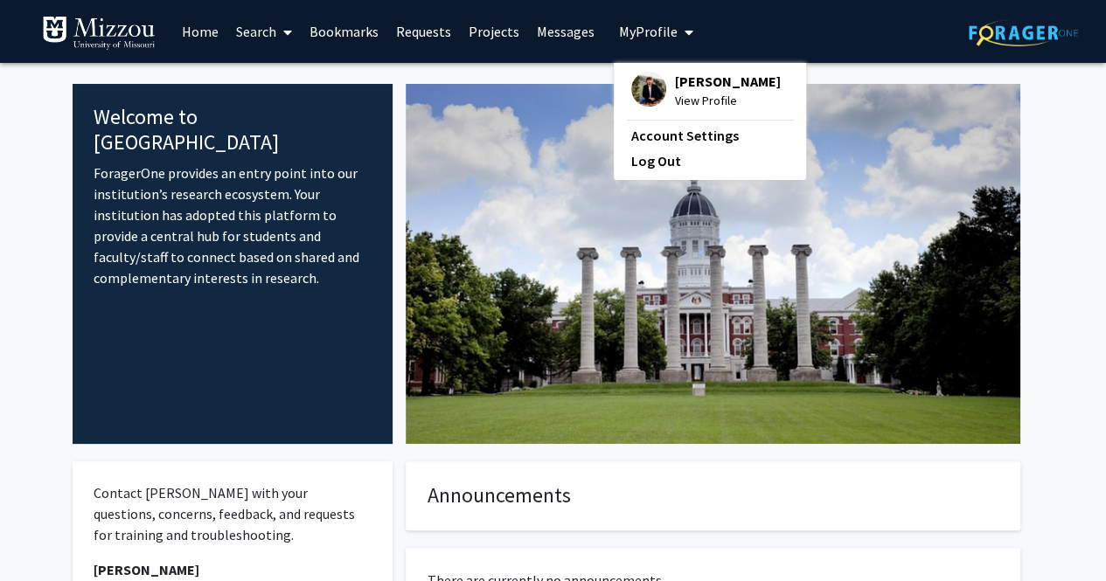
click at [702, 97] on span "View Profile" at bounding box center [728, 100] width 106 height 19
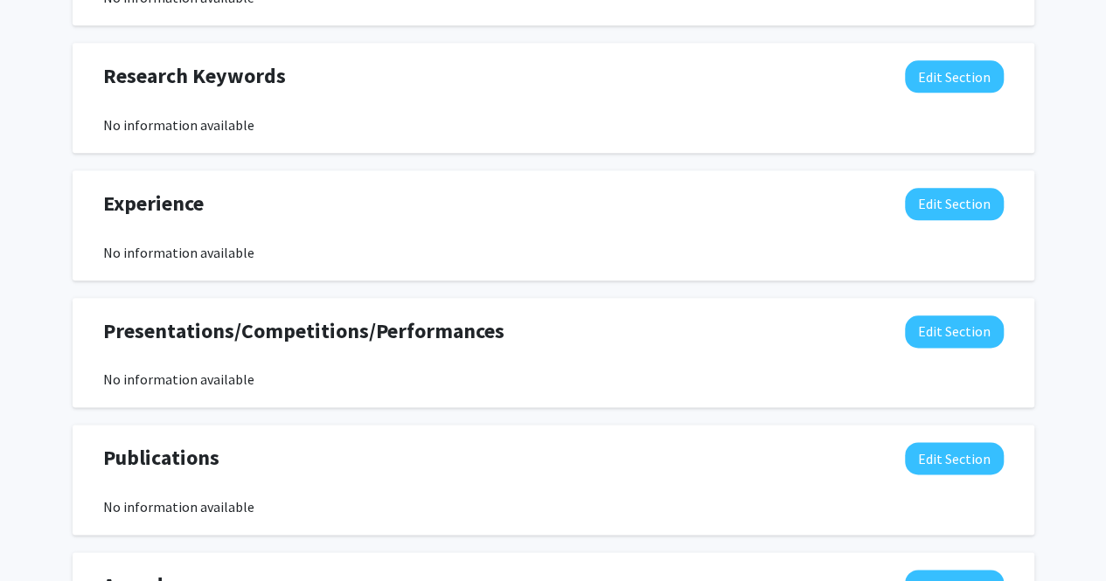
scroll to position [923, 0]
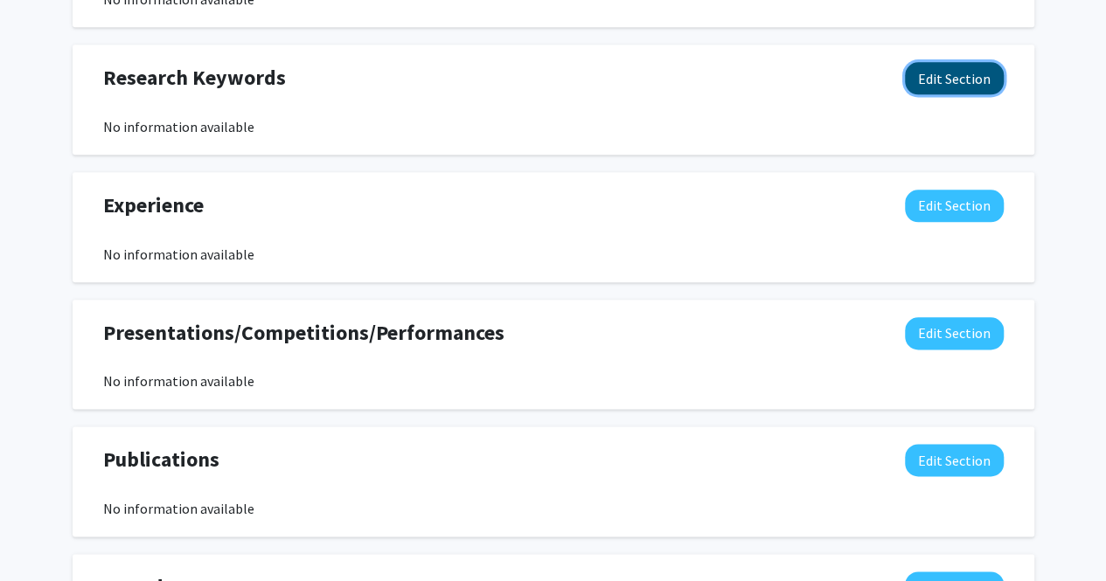
click at [961, 92] on button "Edit Section" at bounding box center [954, 78] width 99 height 32
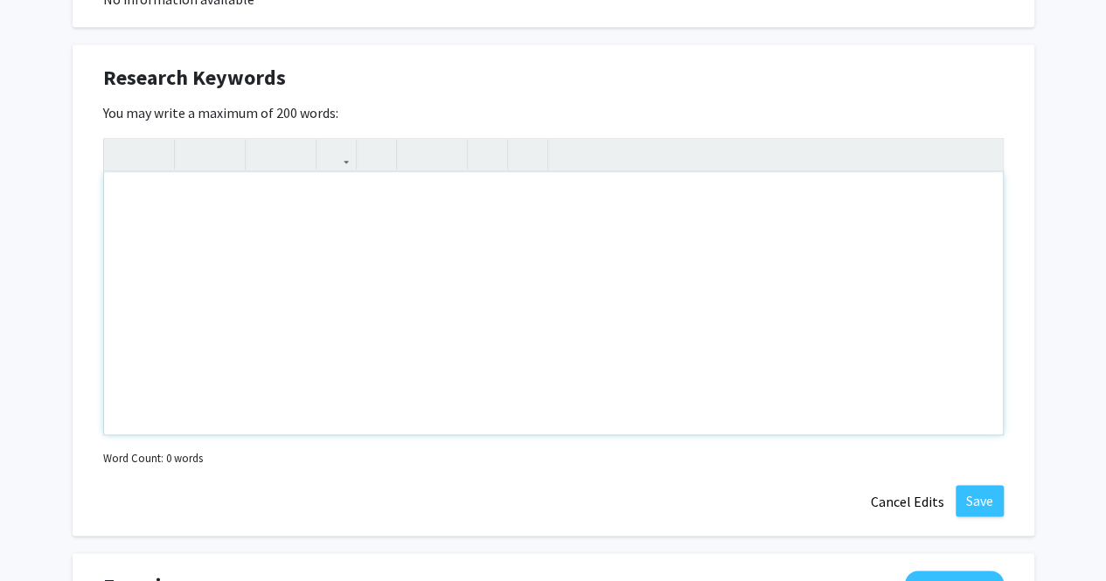
click at [690, 283] on div "Note to users with screen readers: Please deactivate our accessibility plugin f…" at bounding box center [553, 303] width 898 height 262
click at [919, 494] on button "Cancel Edits" at bounding box center [907, 501] width 96 height 33
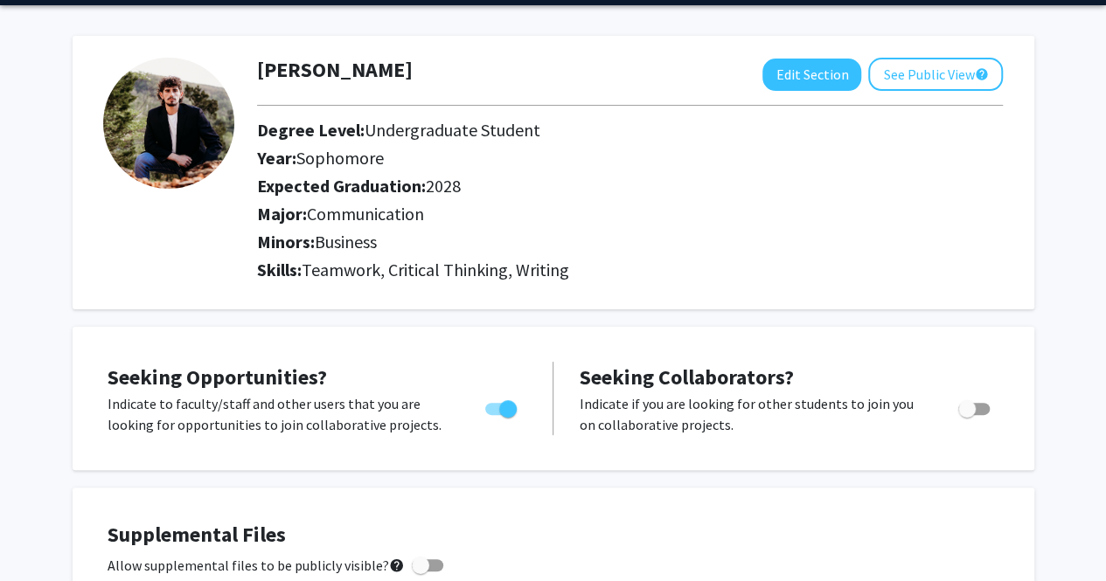
scroll to position [0, 0]
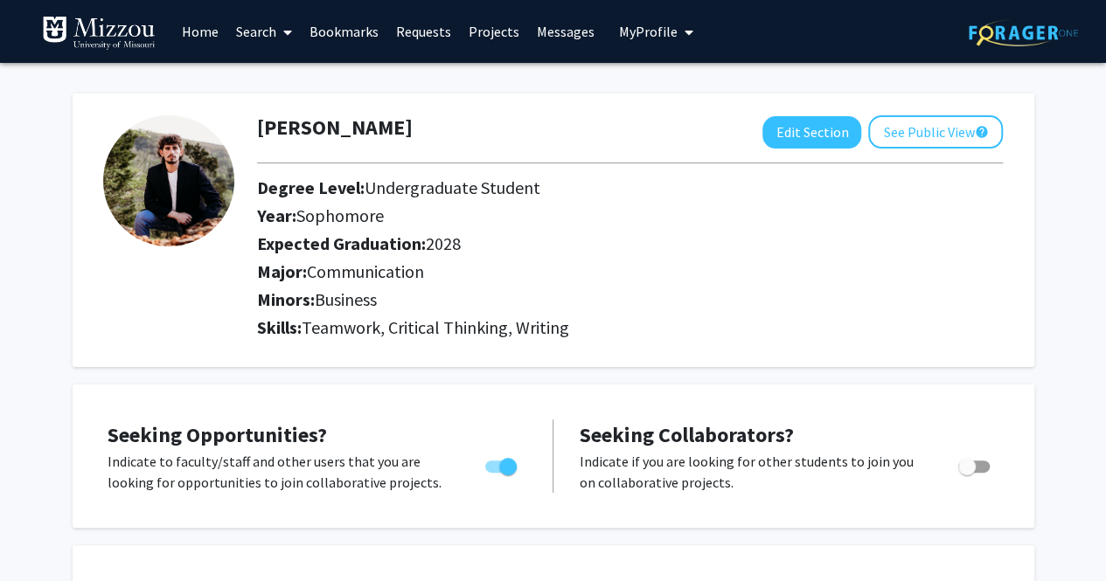
click at [414, 25] on link "Requests" at bounding box center [423, 31] width 73 height 61
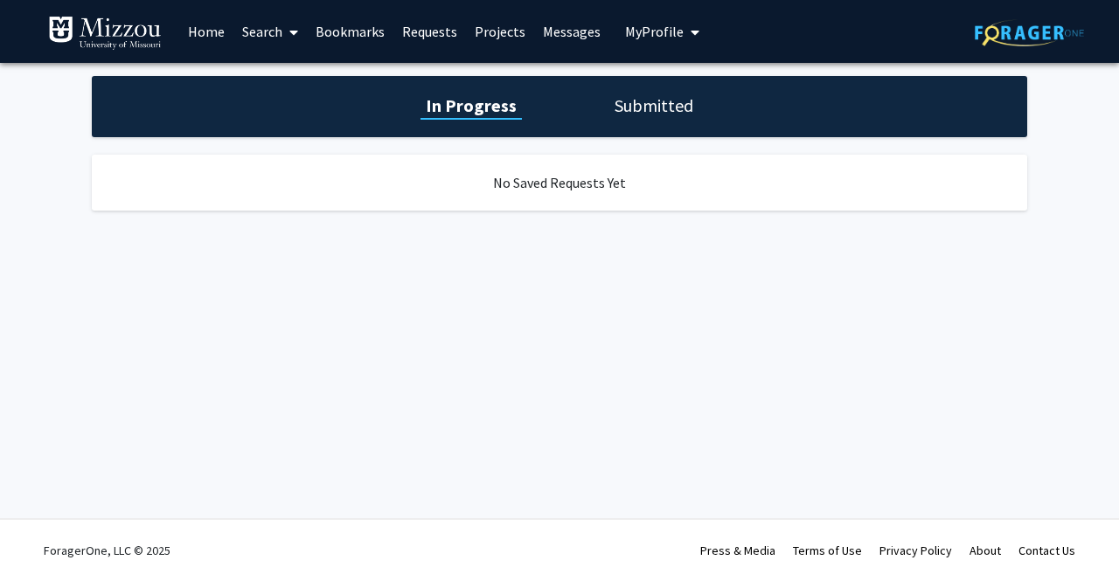
click at [359, 31] on link "Bookmarks" at bounding box center [350, 31] width 87 height 61
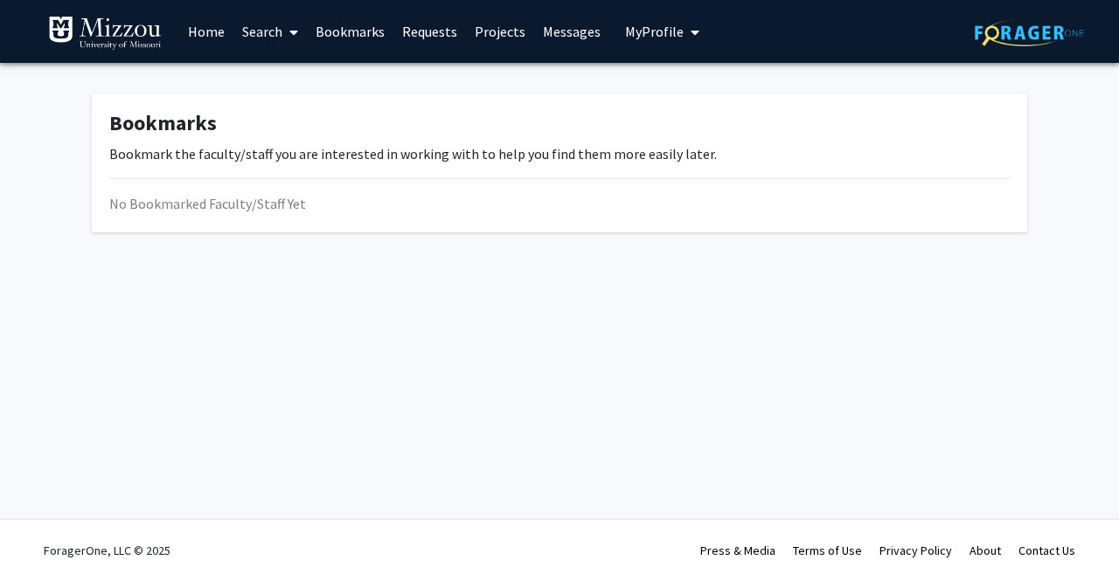
click at [225, 30] on link "Home" at bounding box center [206, 31] width 54 height 61
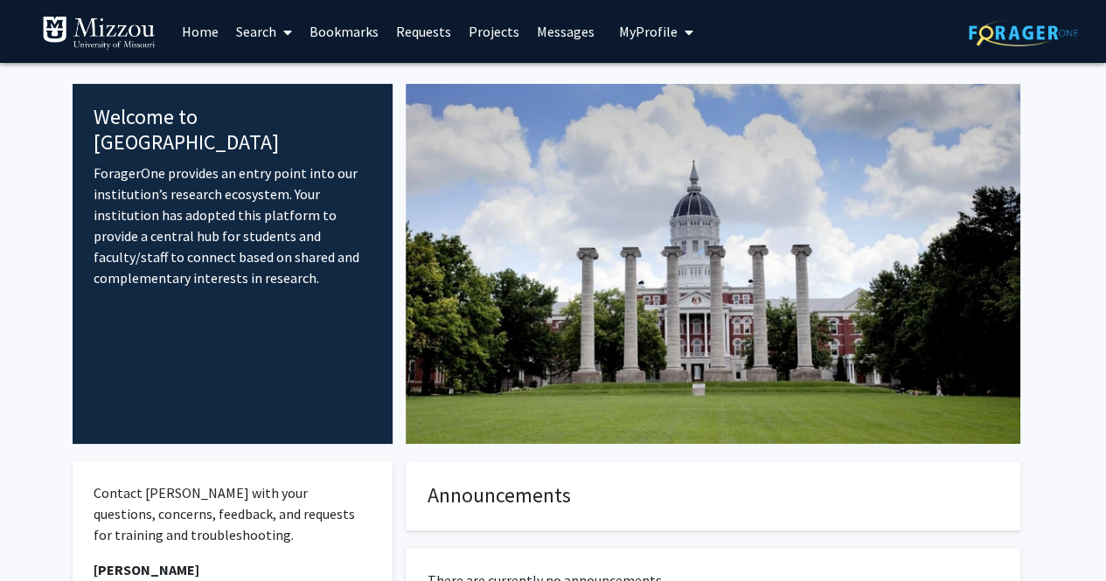
click at [282, 10] on span at bounding box center [284, 32] width 16 height 61
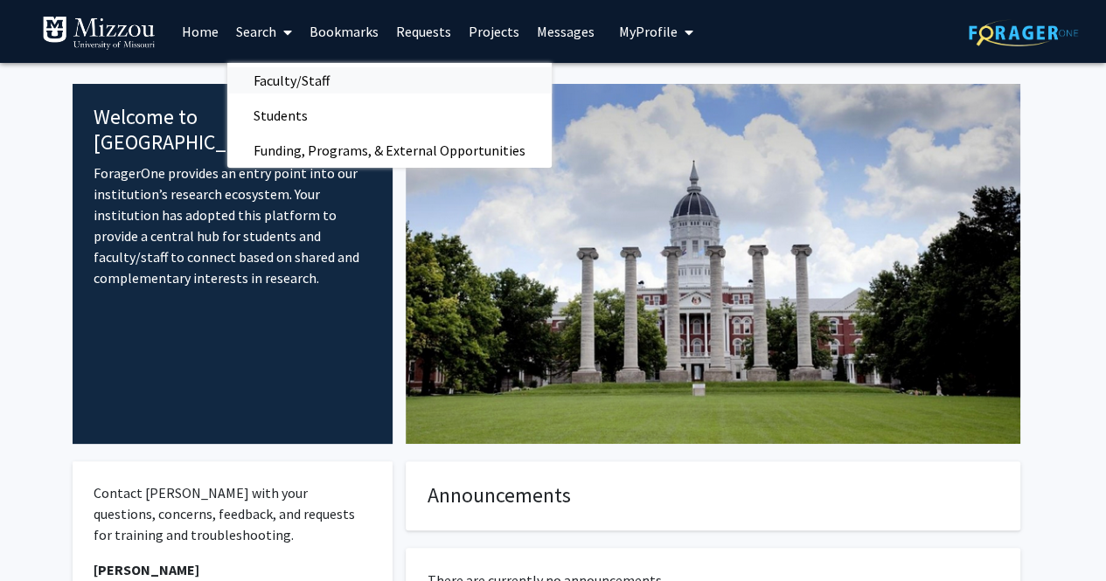
click at [329, 79] on span "Faculty/Staff" at bounding box center [291, 80] width 128 height 35
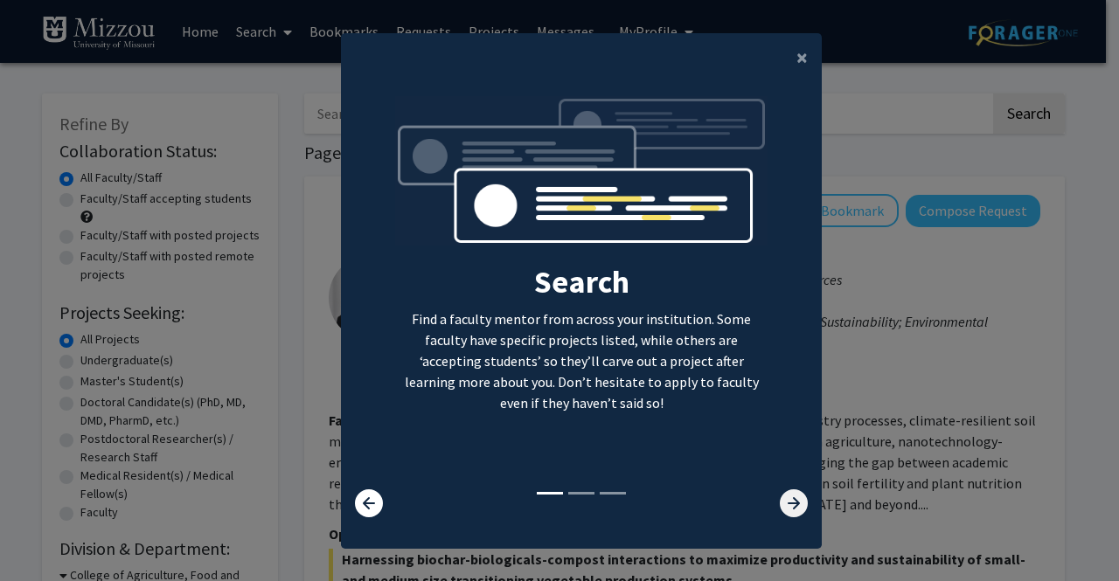
click at [780, 510] on icon at bounding box center [794, 503] width 28 height 28
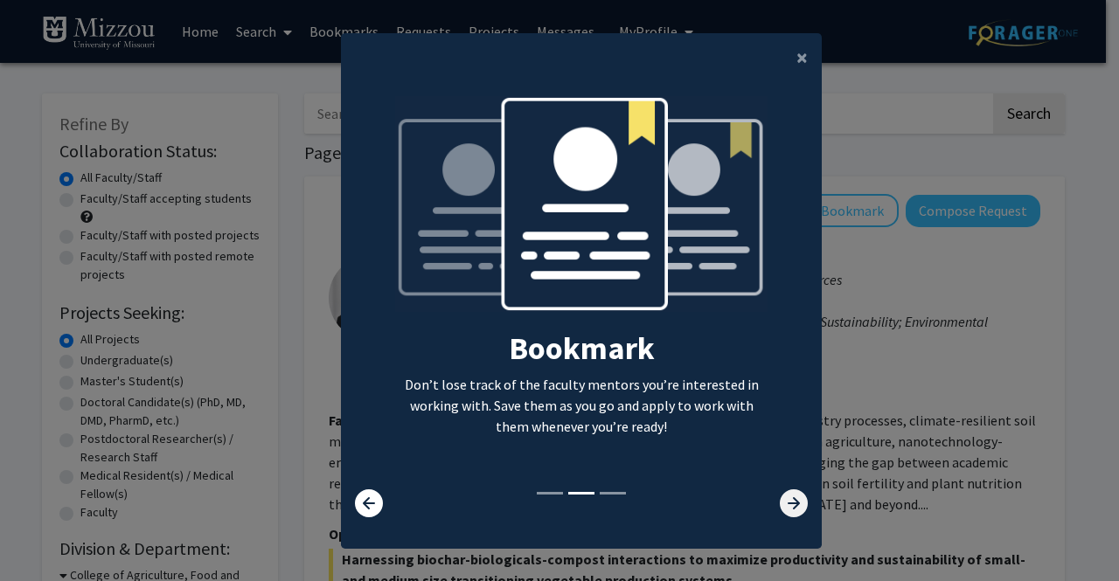
click at [789, 506] on icon at bounding box center [794, 503] width 28 height 28
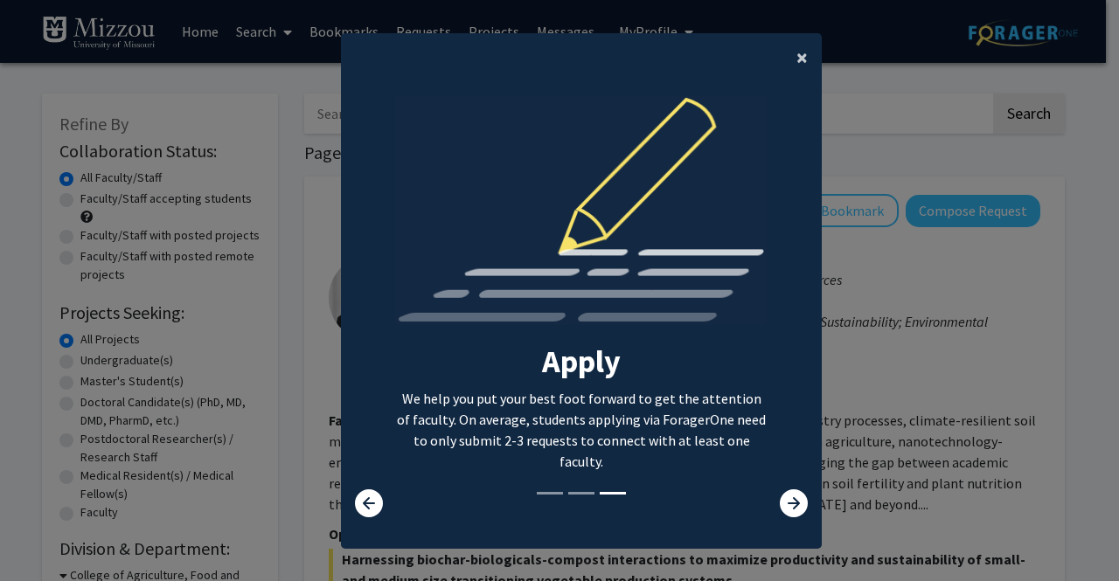
click at [797, 57] on span "×" at bounding box center [801, 57] width 11 height 27
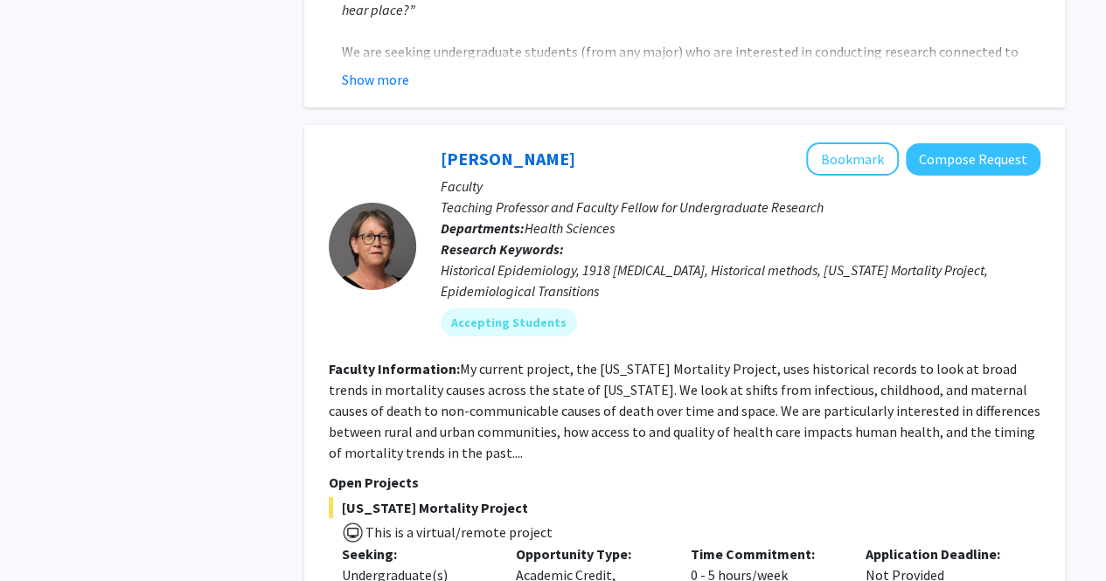
scroll to position [6376, 0]
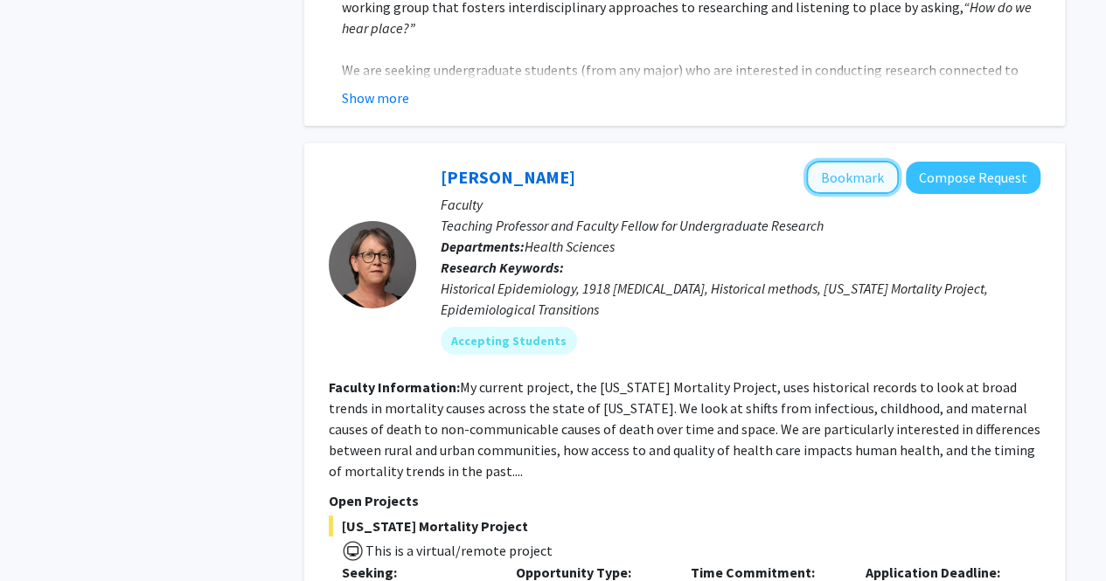
click at [834, 161] on button "Bookmark" at bounding box center [852, 177] width 93 height 33
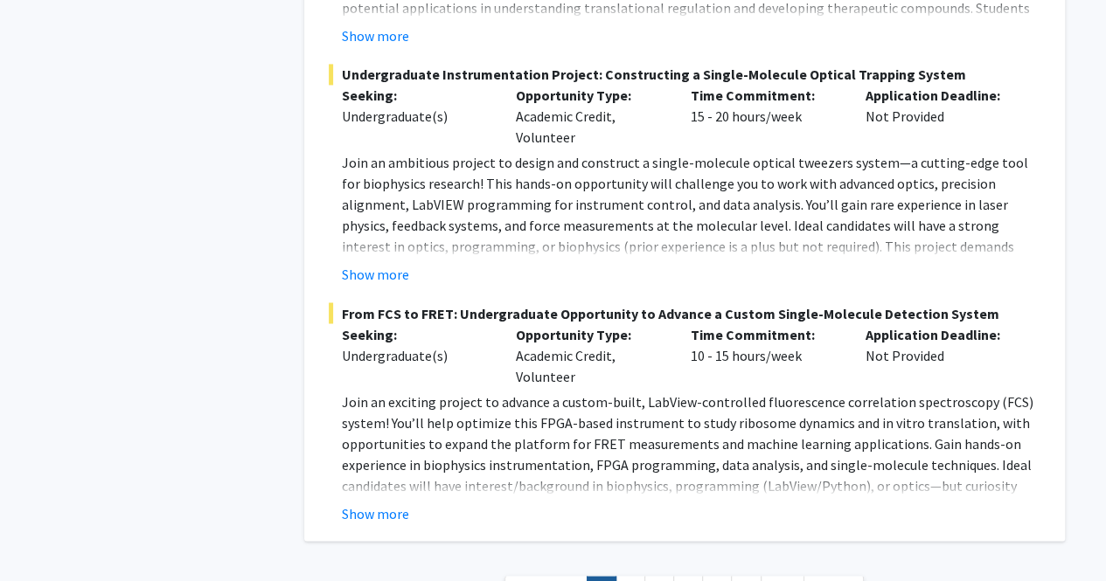
scroll to position [7999, 0]
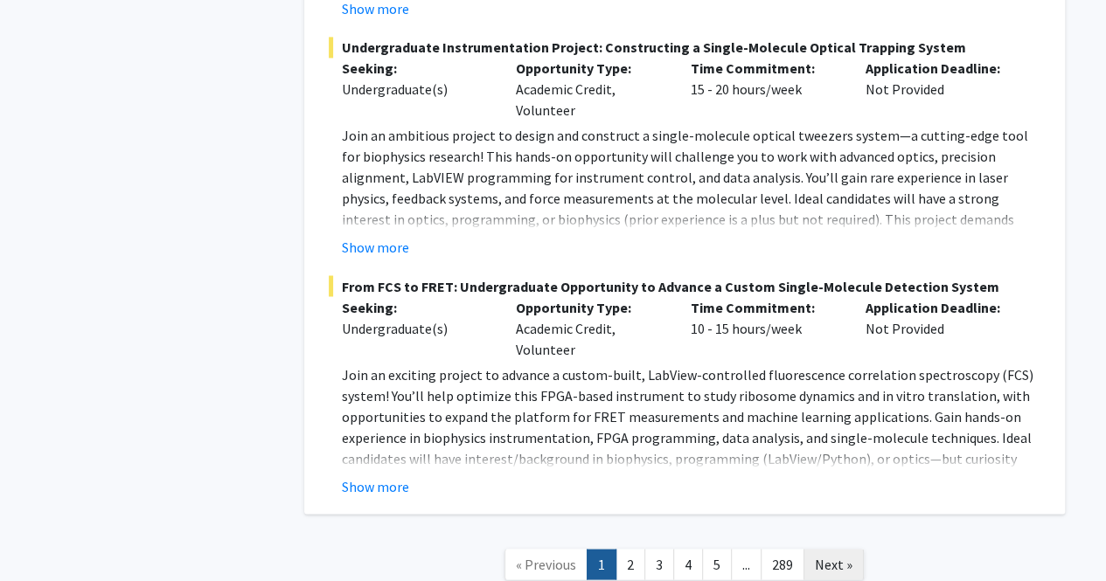
click at [815, 555] on span "Next »" at bounding box center [834, 563] width 38 height 17
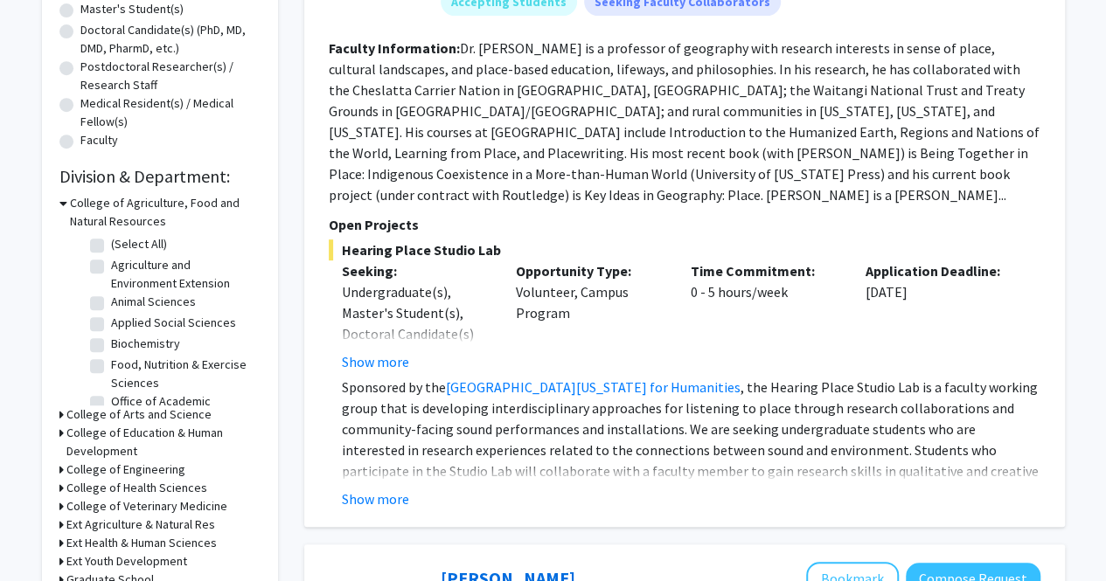
scroll to position [374, 0]
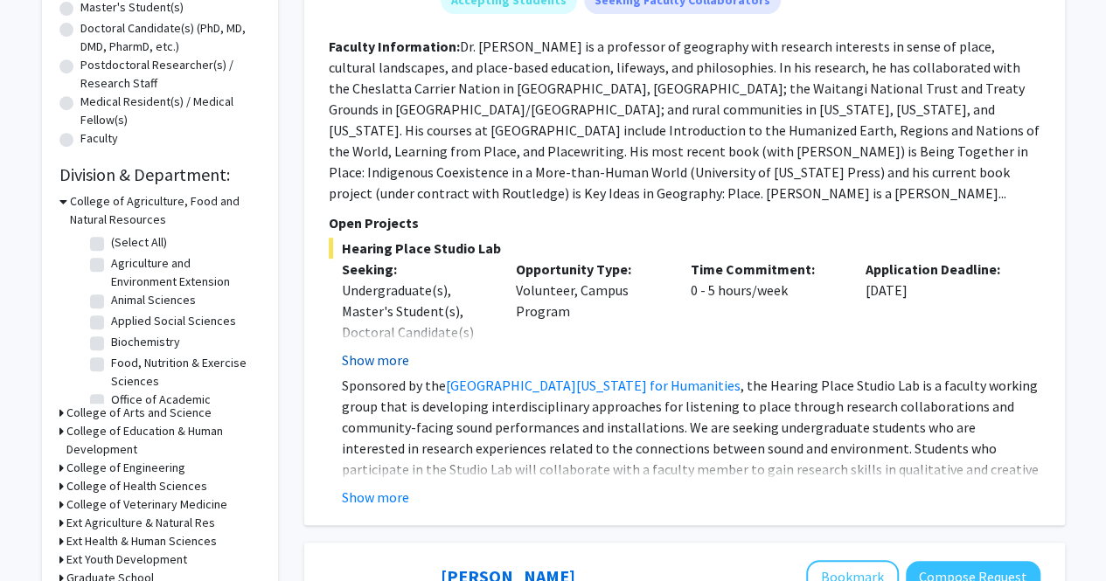
click at [392, 350] on button "Show more" at bounding box center [375, 360] width 67 height 21
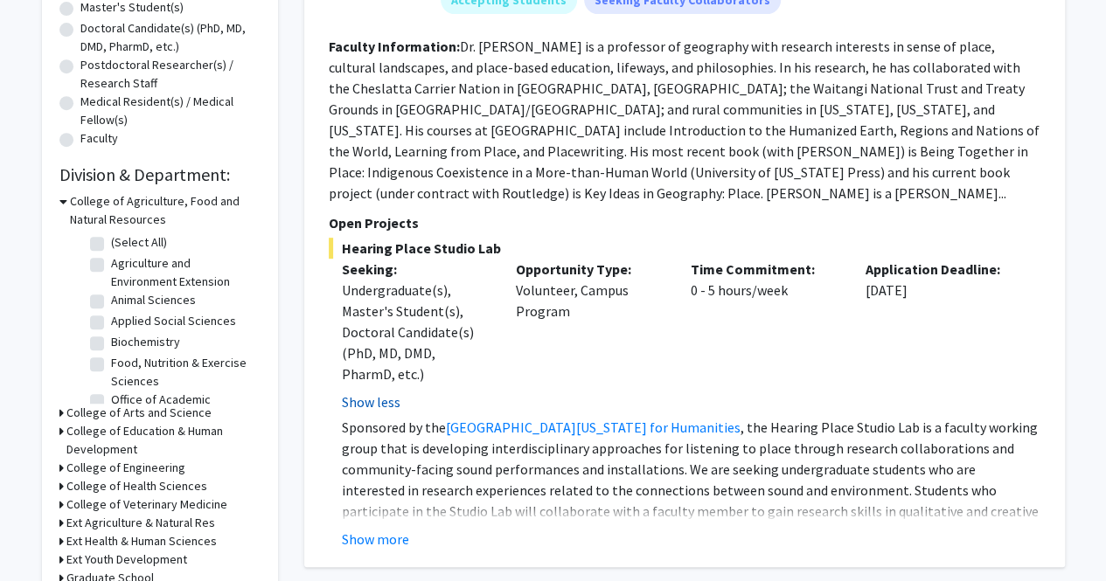
scroll to position [499, 0]
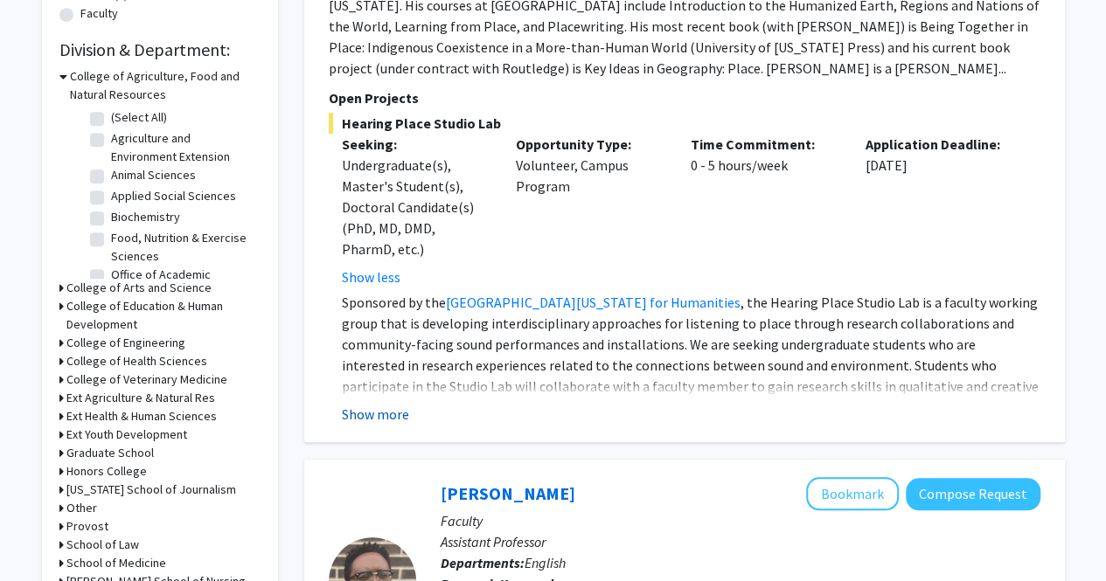
click at [381, 404] on button "Show more" at bounding box center [375, 414] width 67 height 21
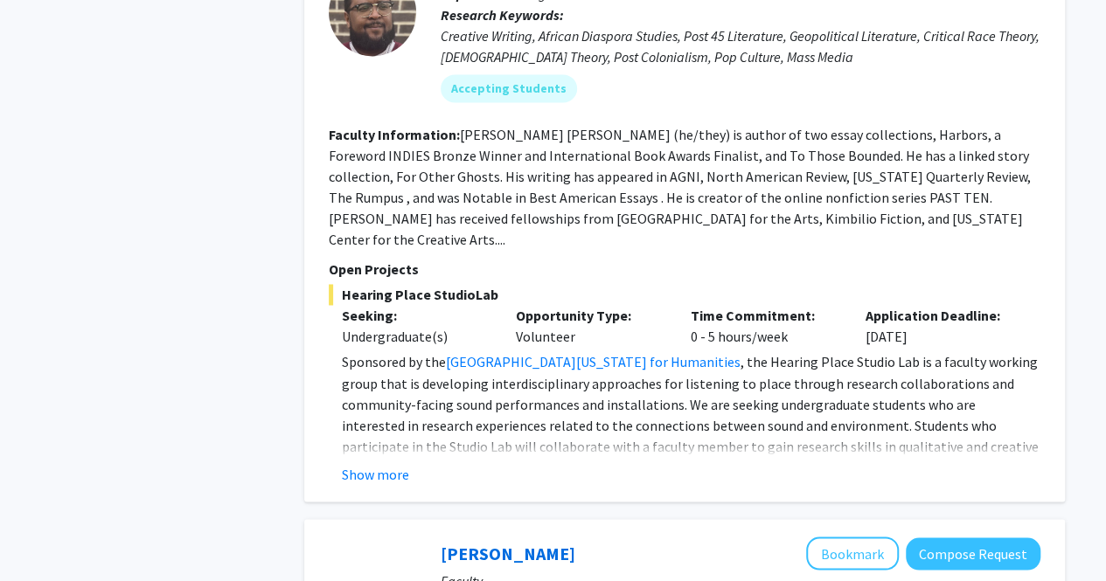
scroll to position [1279, 0]
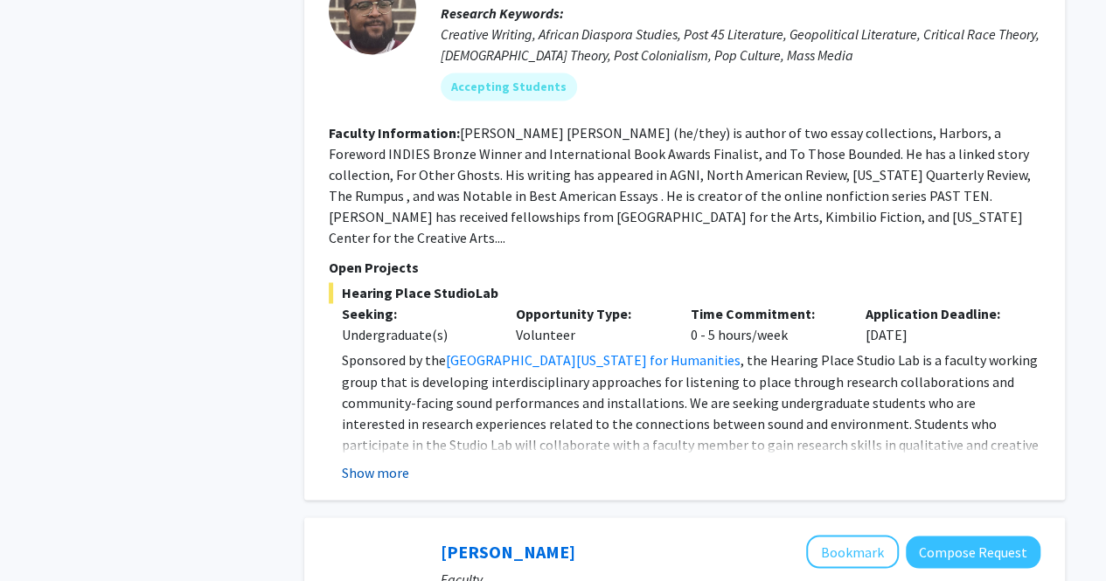
click at [390, 461] on button "Show more" at bounding box center [375, 471] width 67 height 21
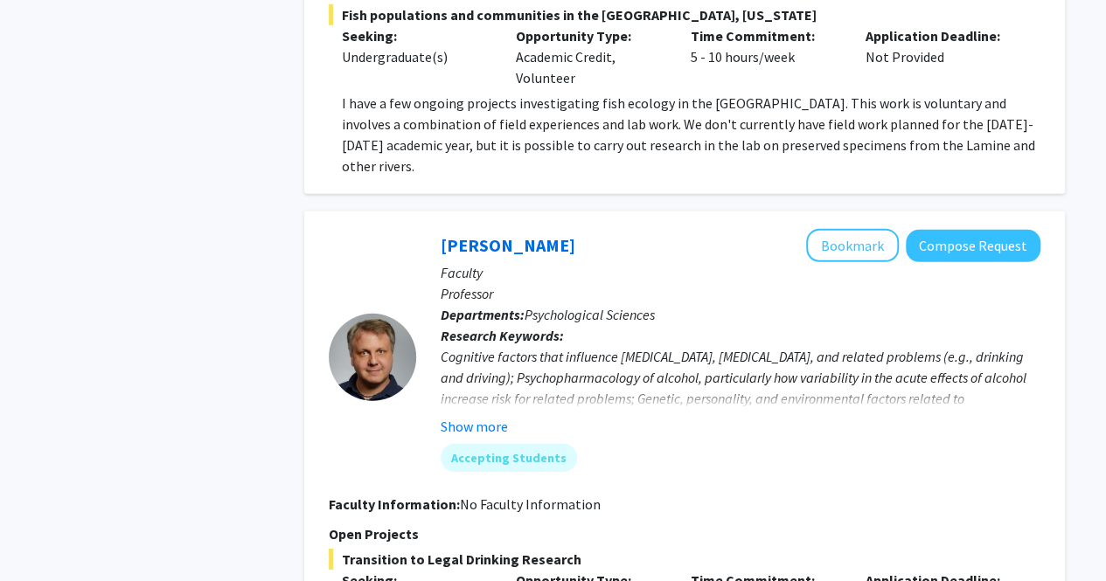
scroll to position [2439, 0]
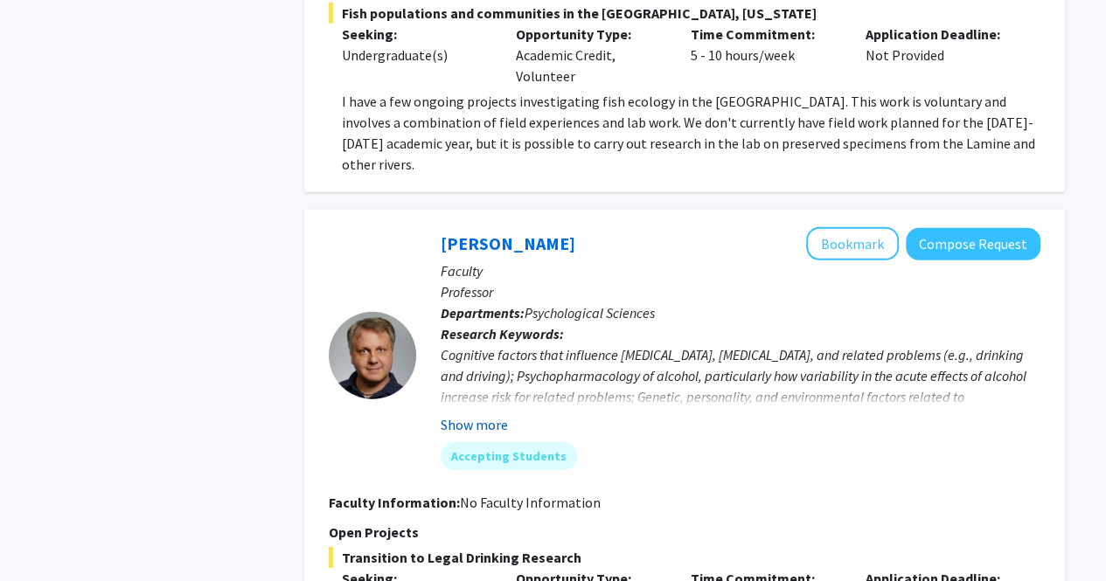
click at [484, 414] on button "Show more" at bounding box center [473, 424] width 67 height 21
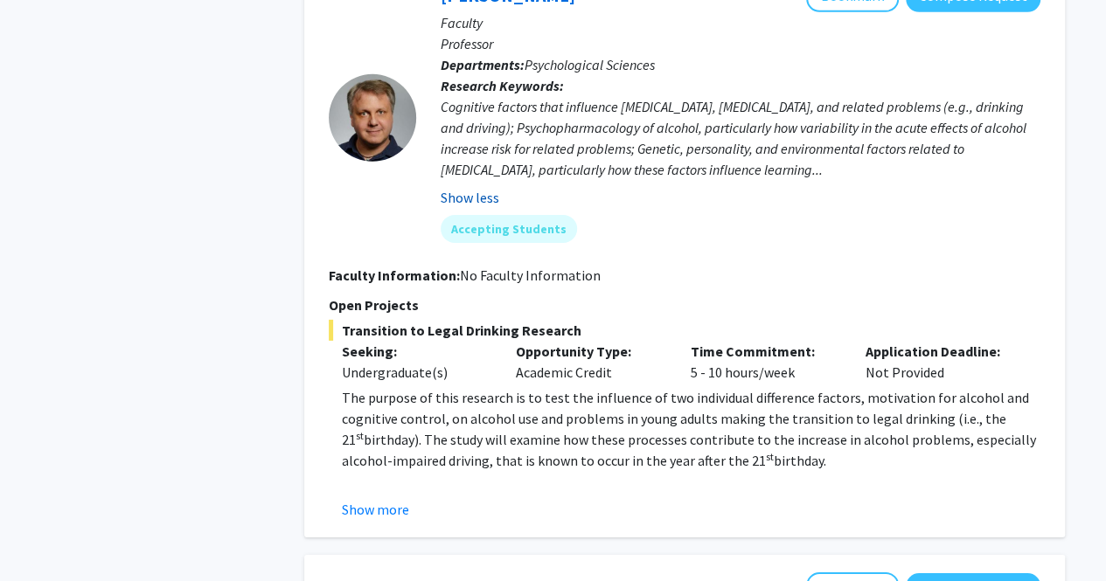
scroll to position [2688, 0]
click at [386, 498] on button "Show more" at bounding box center [375, 508] width 67 height 21
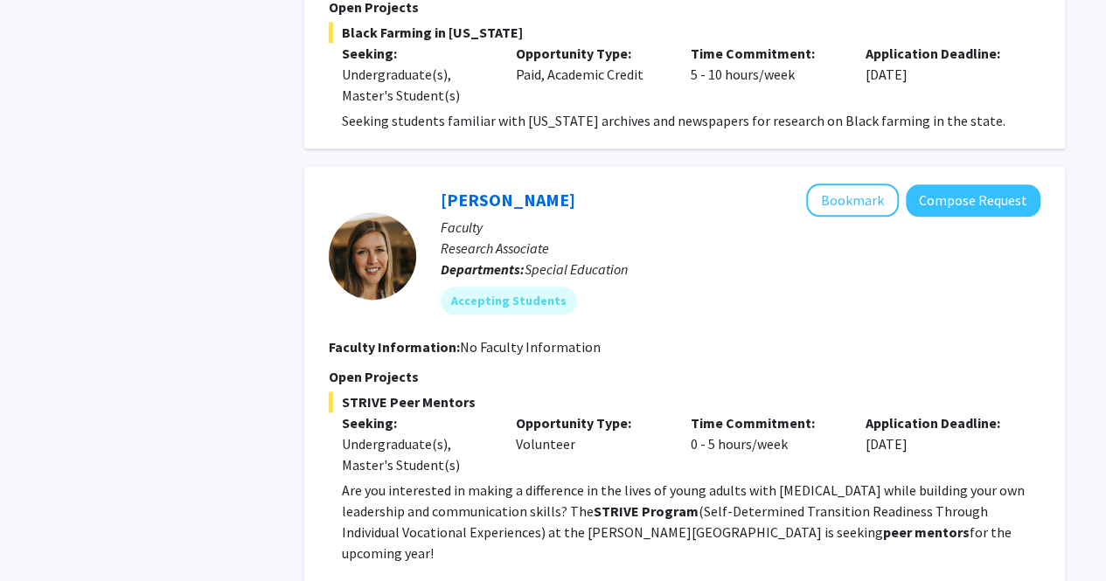
scroll to position [4286, 0]
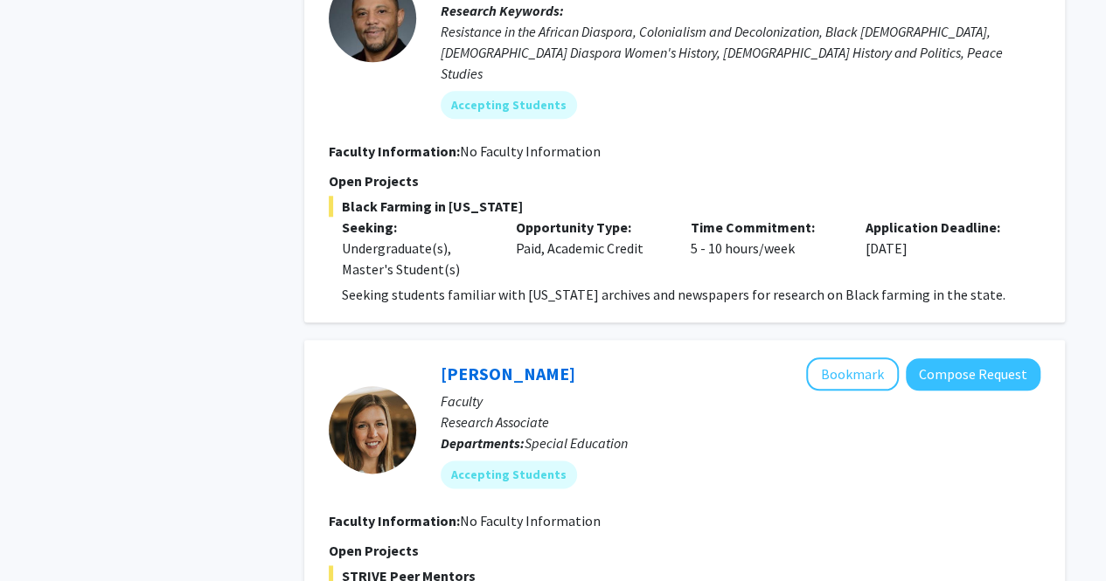
scroll to position [4109, 0]
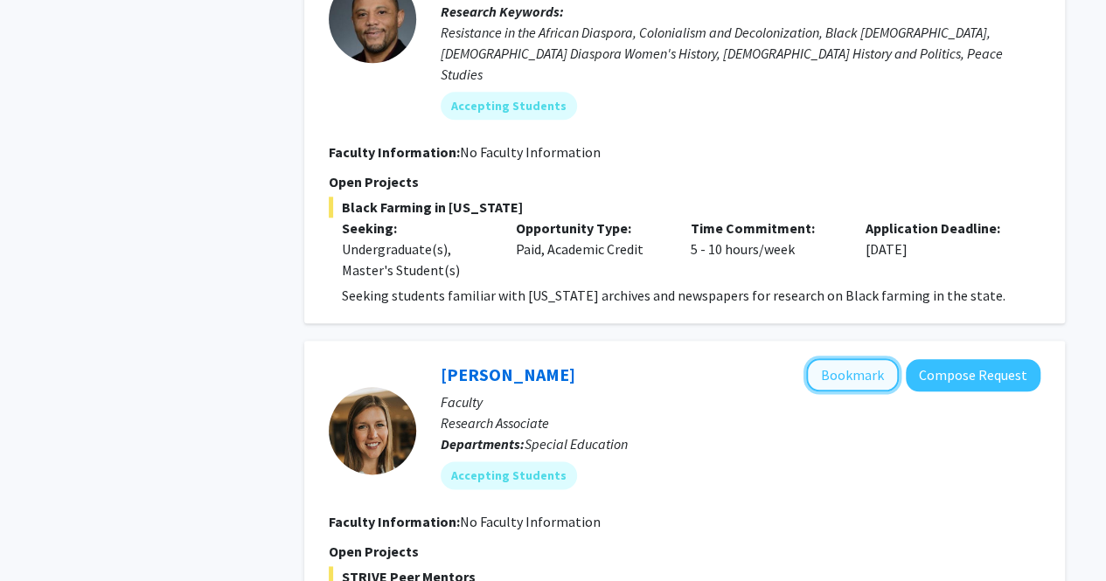
click at [856, 358] on button "Bookmark" at bounding box center [852, 374] width 93 height 33
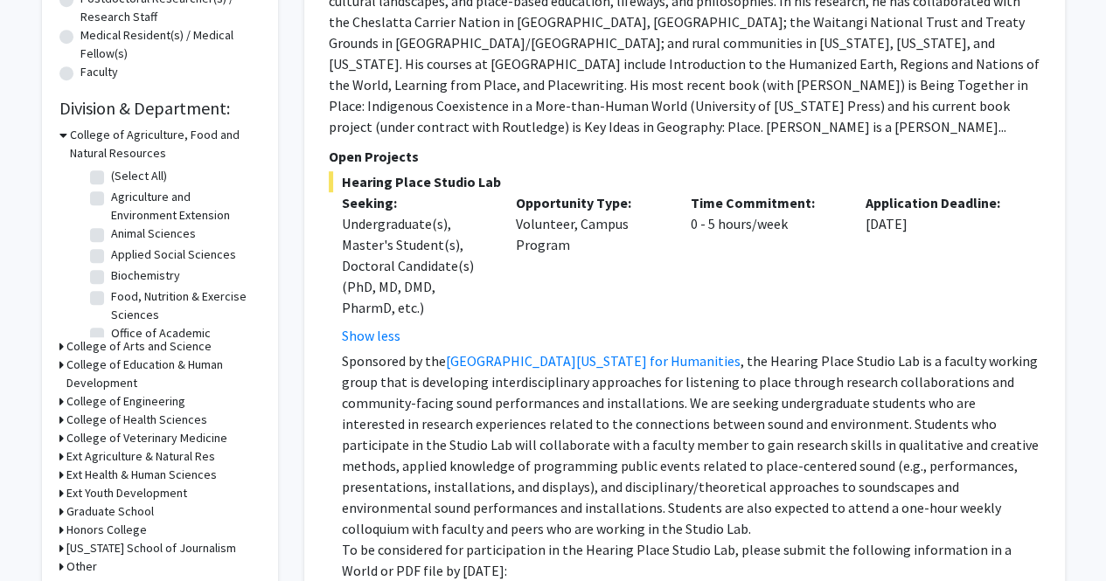
scroll to position [0, 0]
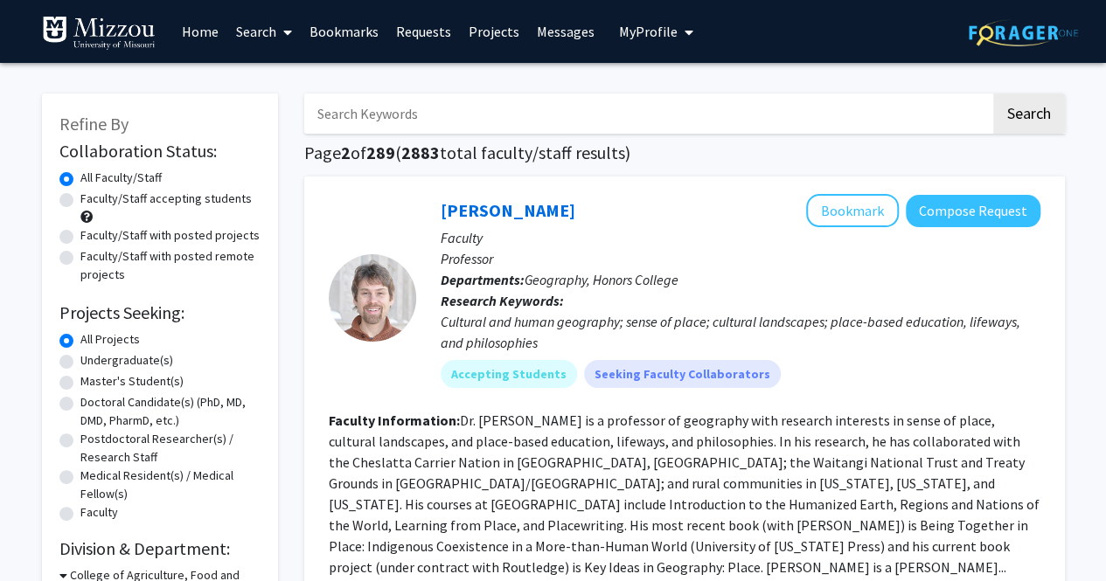
click at [336, 37] on link "Bookmarks" at bounding box center [344, 31] width 87 height 61
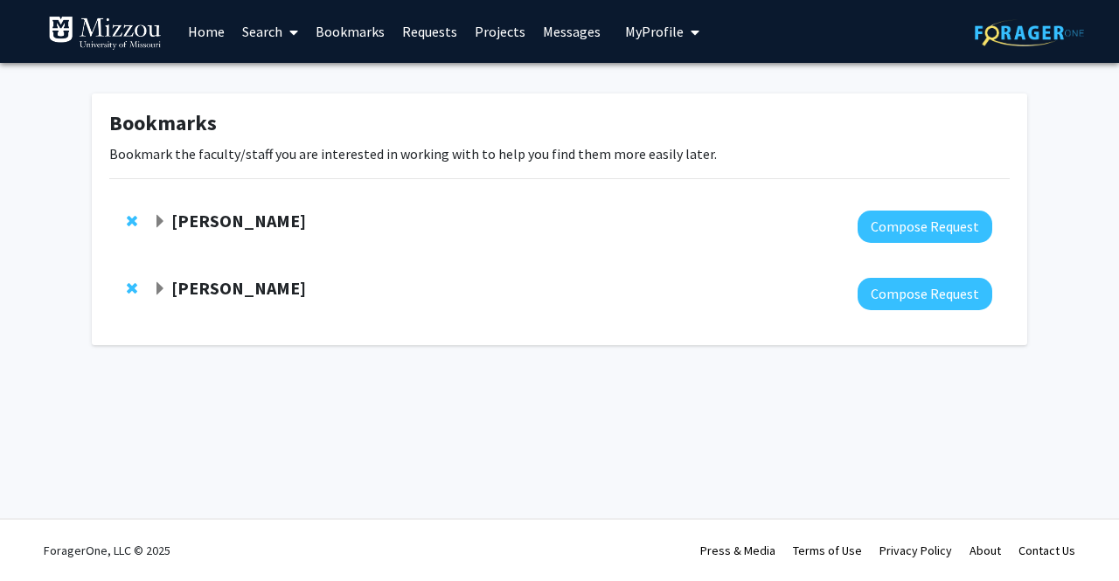
click at [272, 29] on link "Search" at bounding box center [269, 31] width 73 height 61
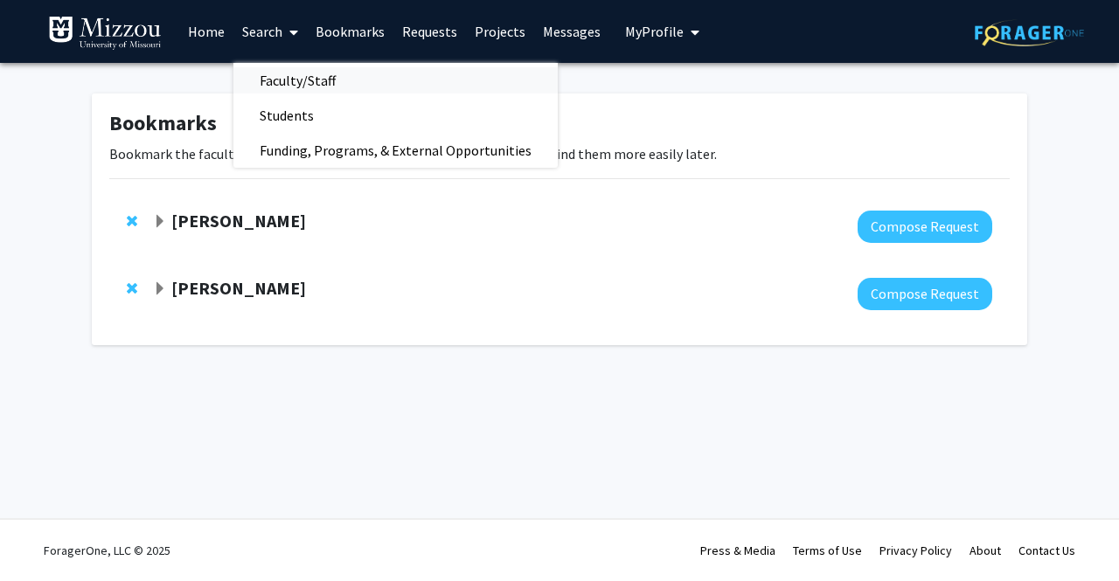
click at [314, 74] on span "Faculty/Staff" at bounding box center [297, 80] width 128 height 35
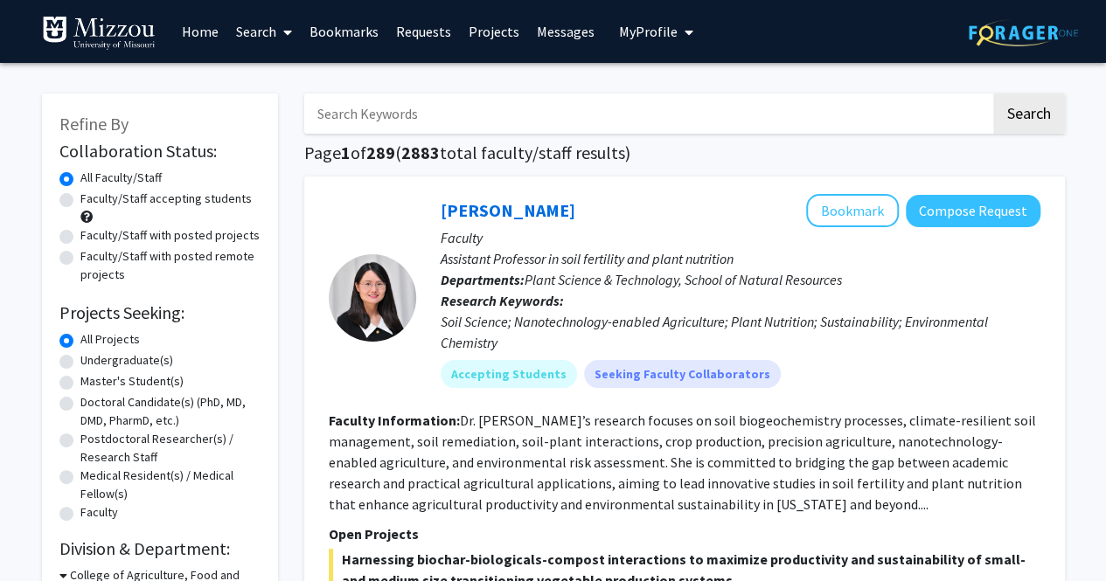
click at [400, 114] on input "Search Keywords" at bounding box center [647, 114] width 686 height 40
type input "Communication"
click at [993, 94] on button "Search" at bounding box center [1029, 114] width 72 height 40
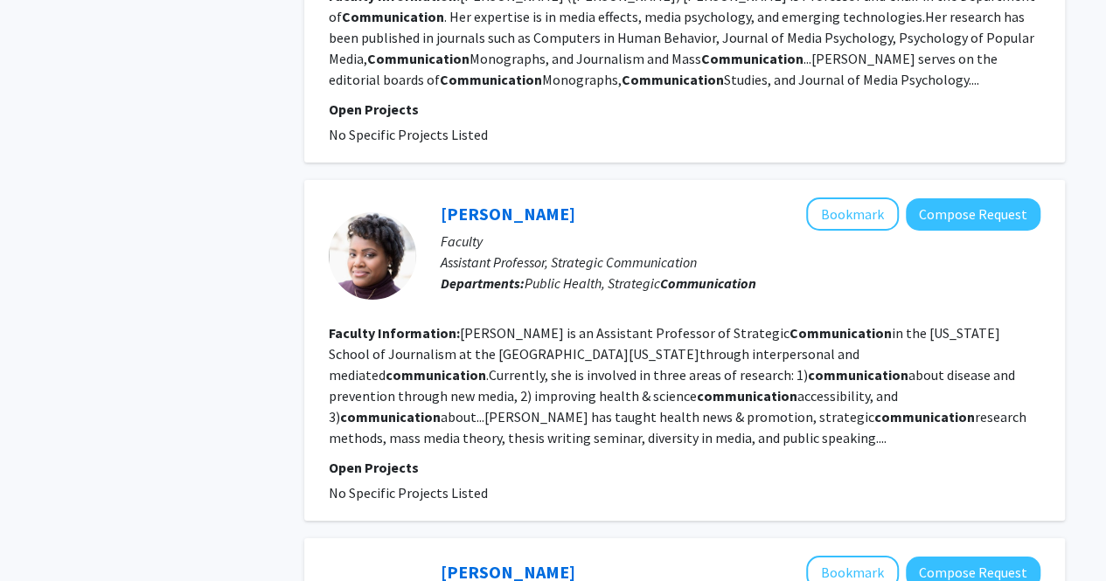
scroll to position [3389, 0]
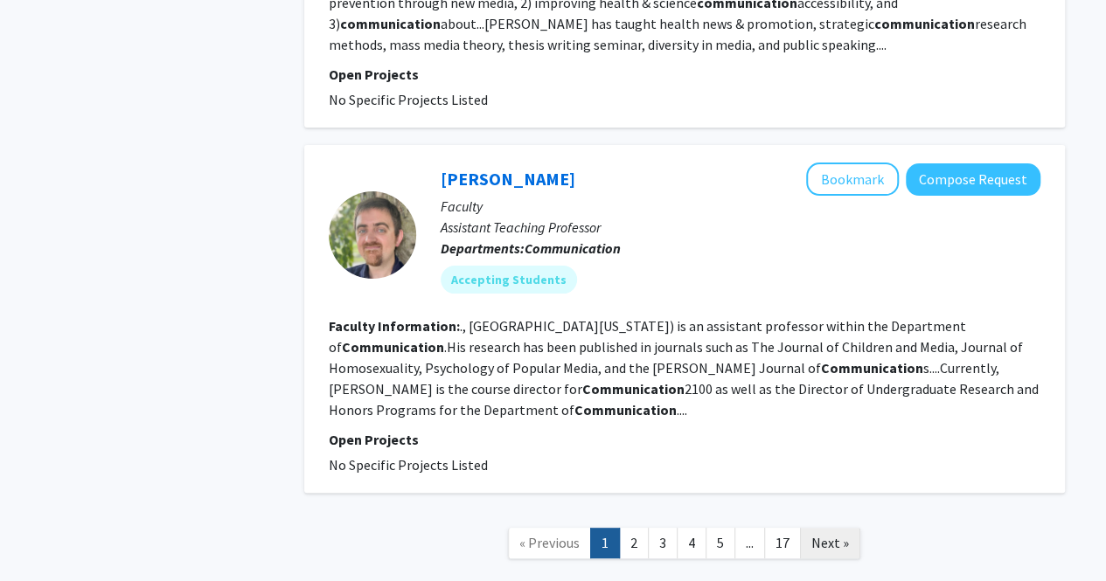
click at [830, 534] on span "Next »" at bounding box center [830, 542] width 38 height 17
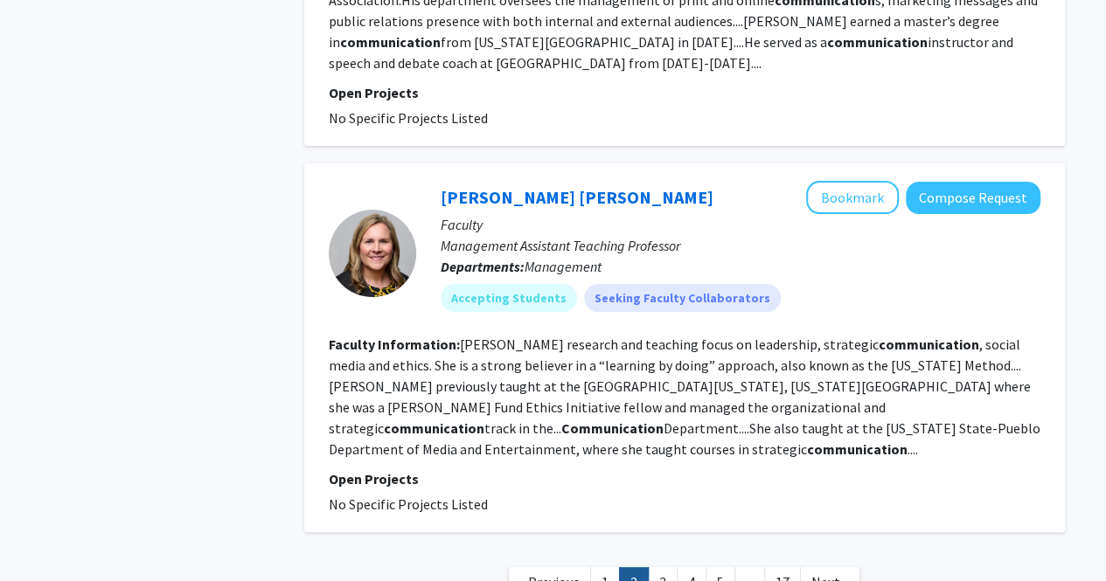
scroll to position [3428, 0]
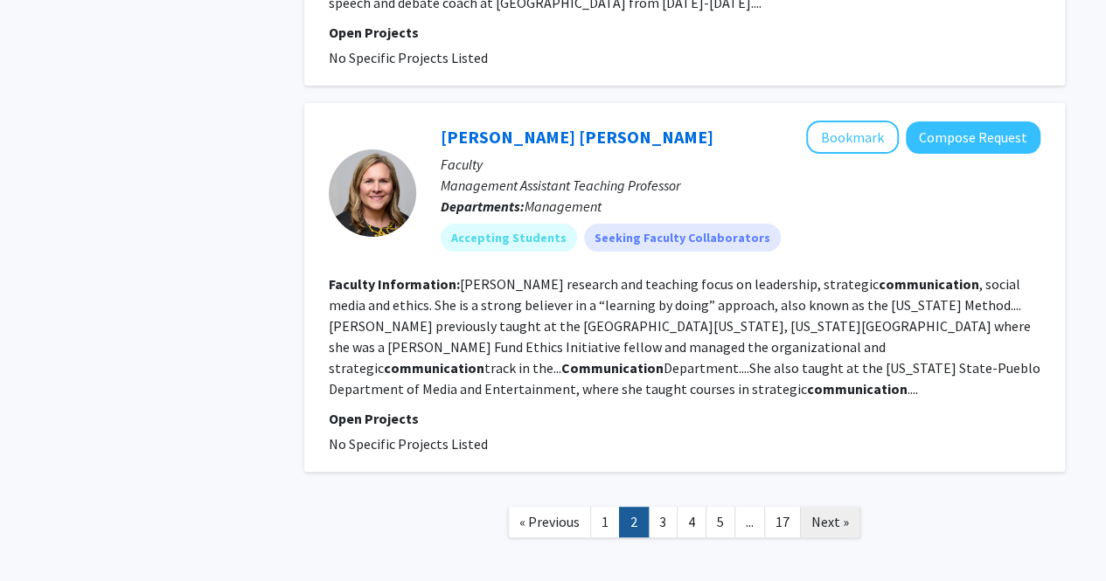
click at [830, 507] on link "Next »" at bounding box center [830, 522] width 60 height 31
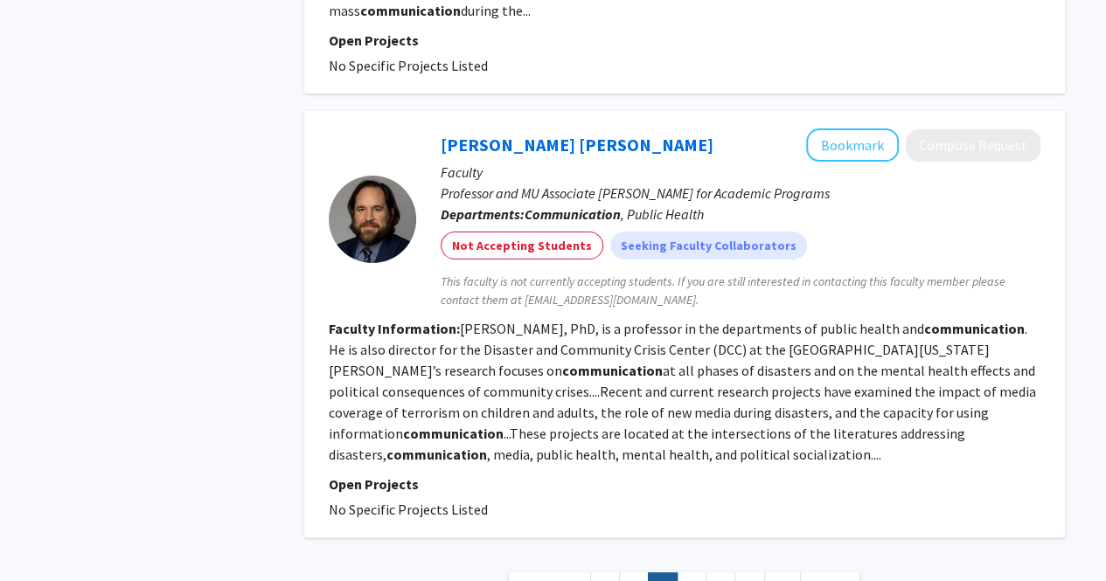
scroll to position [3321, 0]
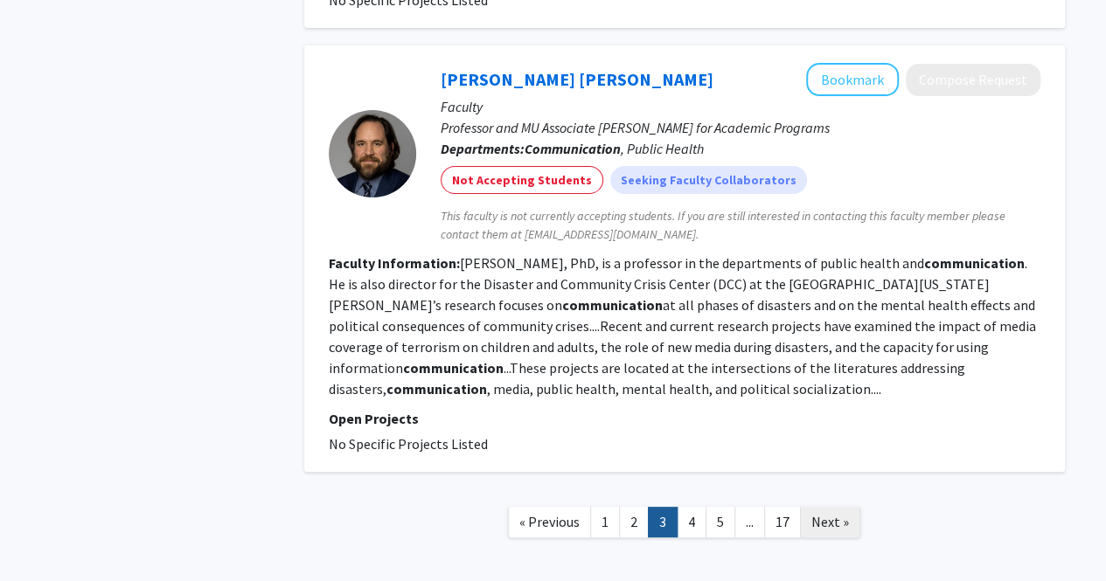
click at [830, 507] on link "Next »" at bounding box center [830, 522] width 60 height 31
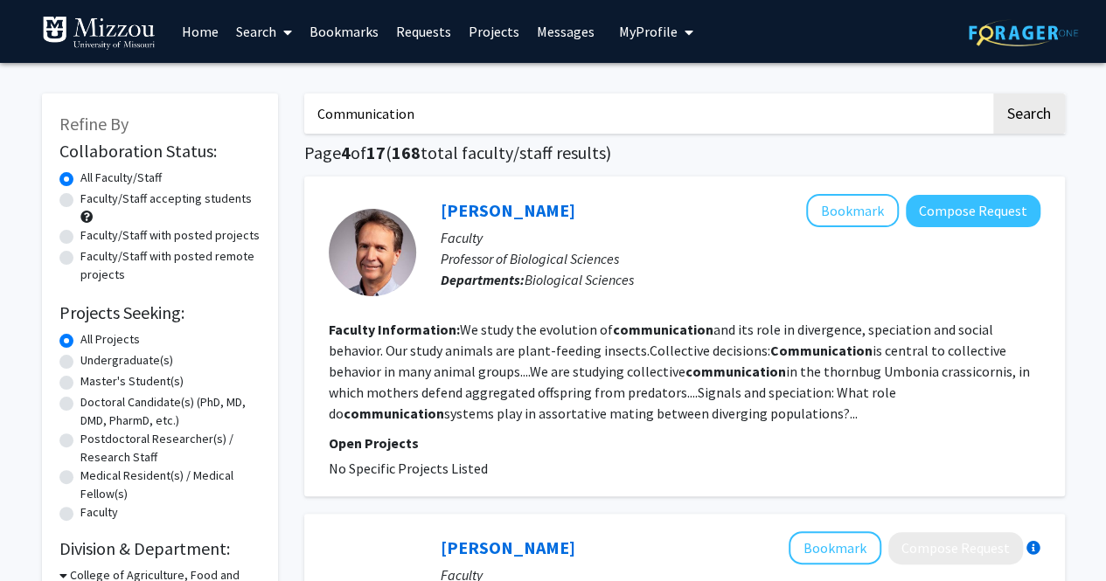
click at [329, 31] on link "Bookmarks" at bounding box center [344, 31] width 87 height 61
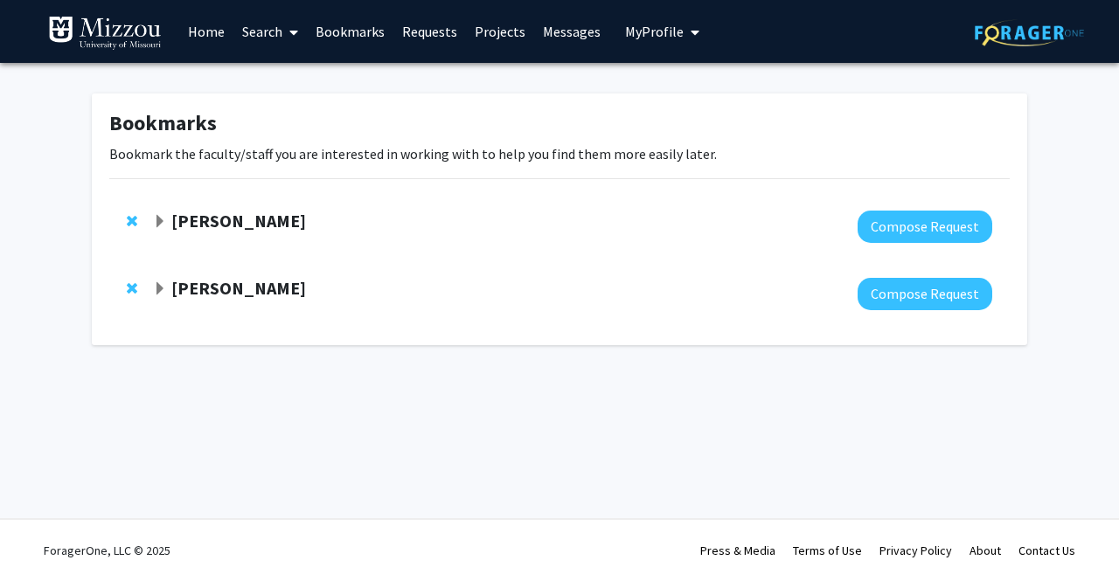
click at [238, 227] on strong "Carolyn Orbann" at bounding box center [238, 221] width 135 height 22
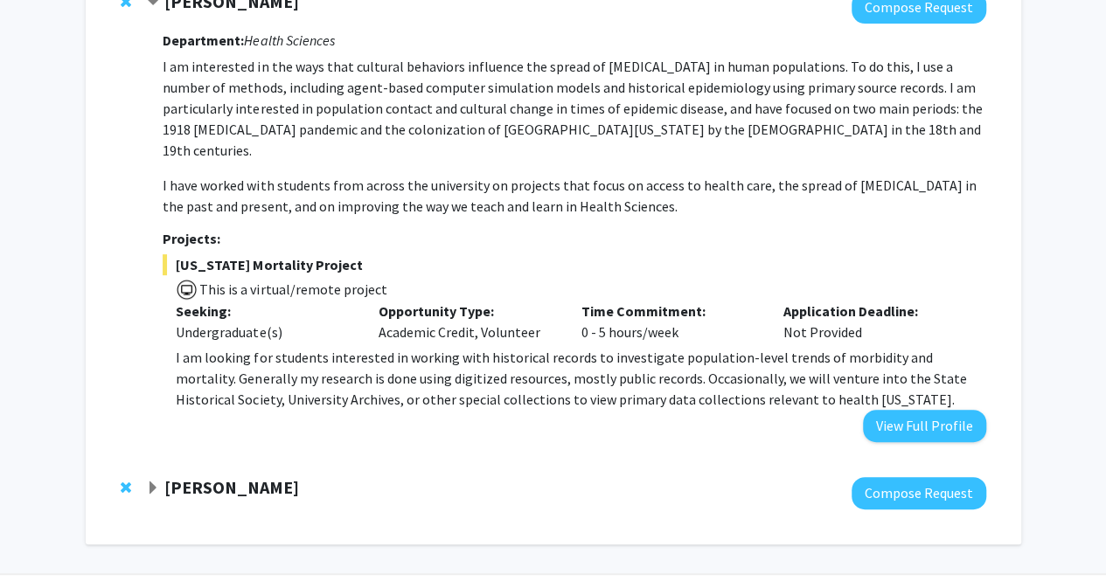
scroll to position [222, 0]
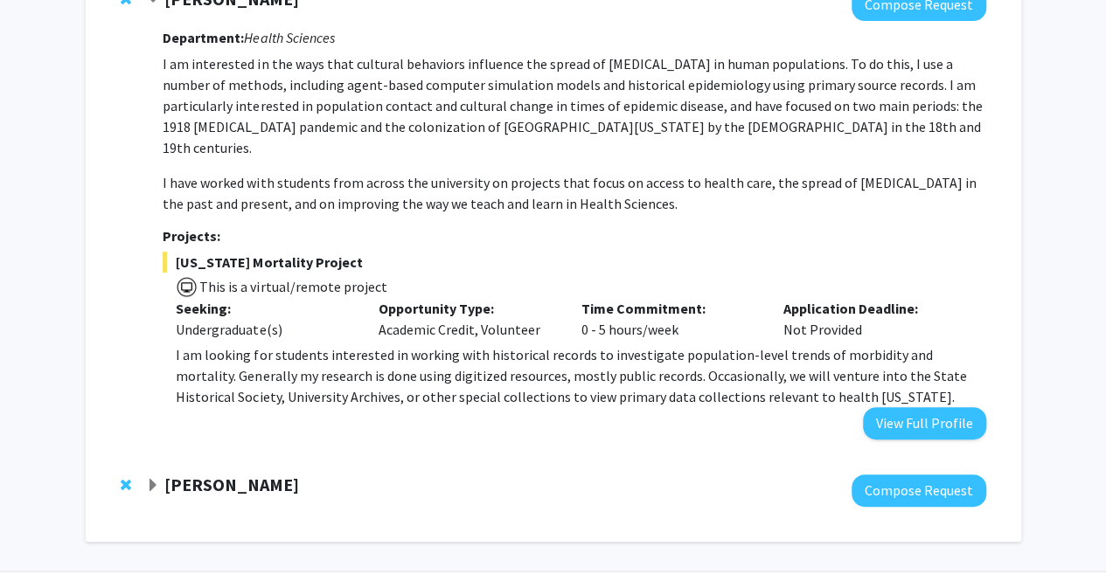
click at [177, 474] on strong "Jaclyn Benigno" at bounding box center [231, 485] width 135 height 22
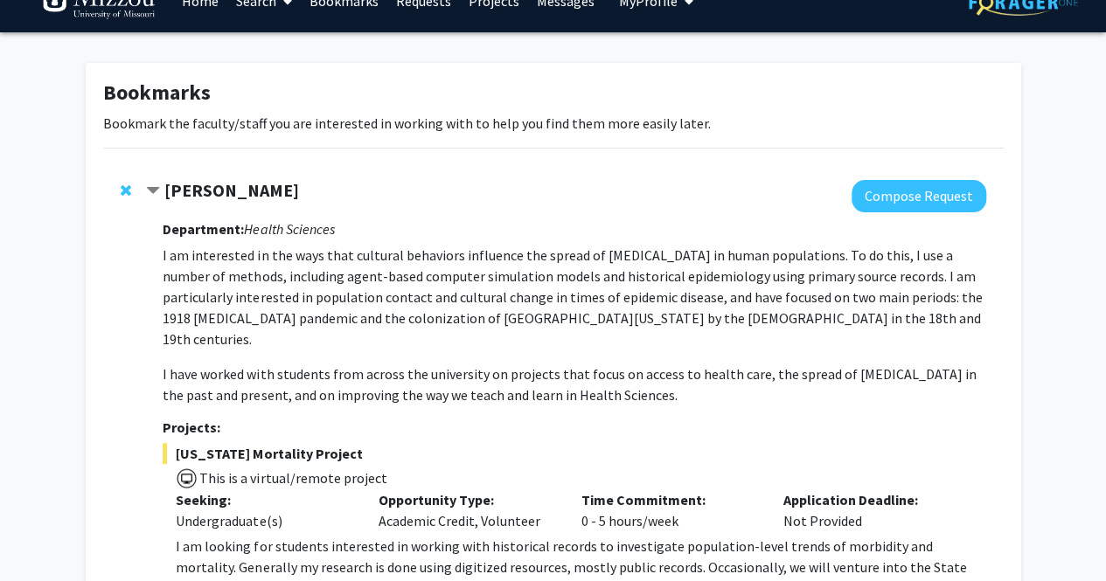
scroll to position [0, 0]
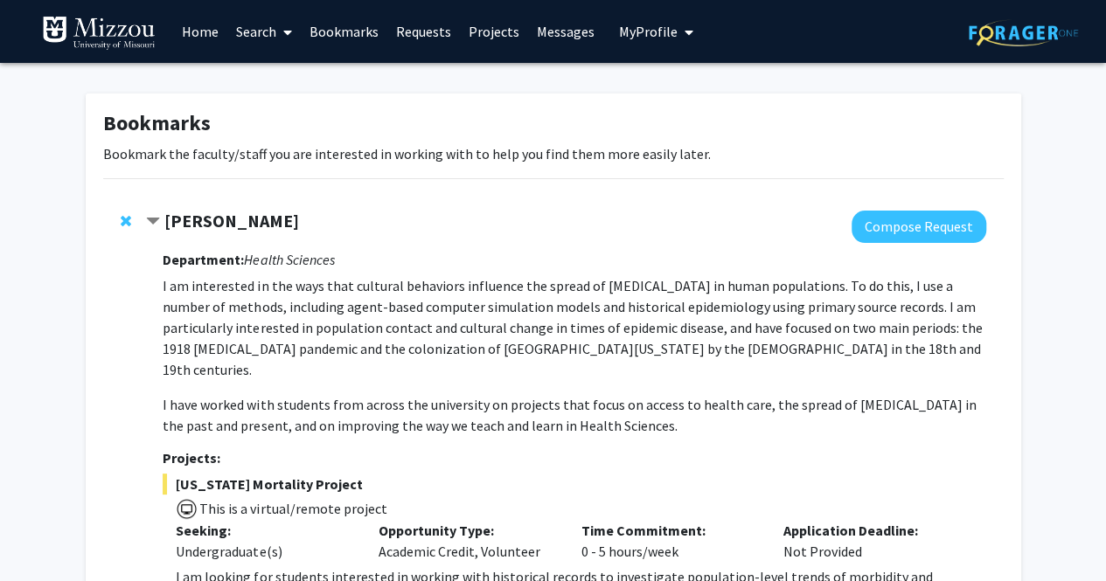
click at [214, 38] on link "Home" at bounding box center [200, 31] width 54 height 61
